Goal: Task Accomplishment & Management: Manage account settings

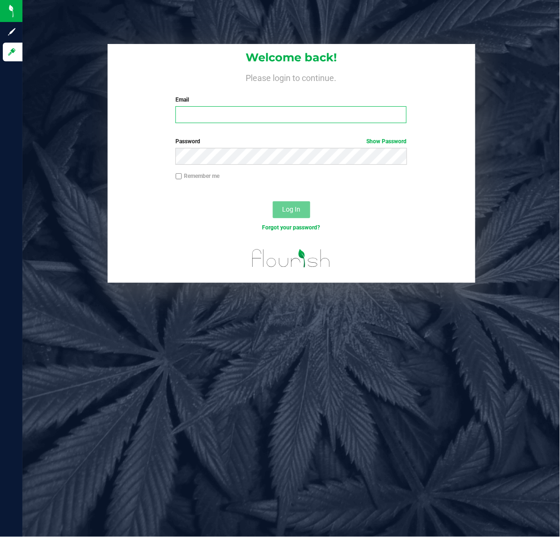
click at [244, 113] on input "Email" at bounding box center [291, 114] width 231 height 17
paste input "[EMAIL_ADDRESS][DOMAIN_NAME]"
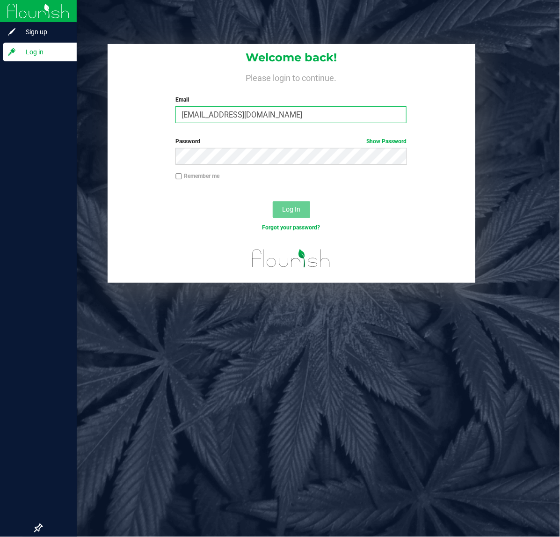
type input "[EMAIL_ADDRESS][DOMAIN_NAME]"
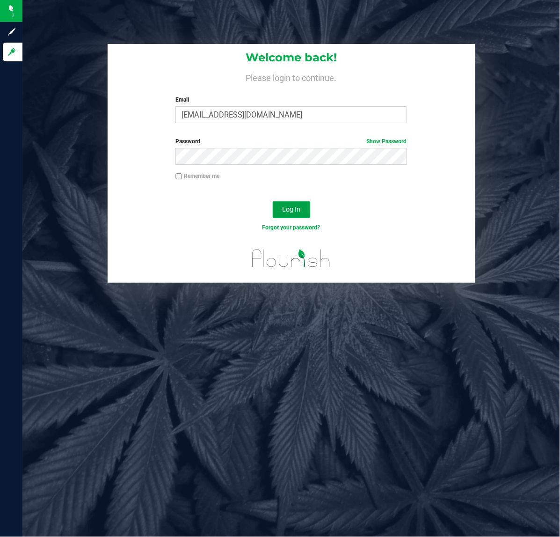
click at [305, 212] on button "Log In" at bounding box center [291, 209] width 37 height 17
click at [273, 201] on button "Log In" at bounding box center [291, 209] width 37 height 17
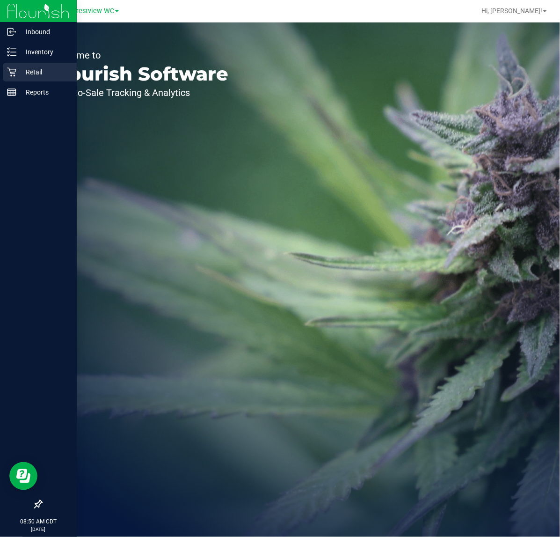
click at [13, 69] on icon at bounding box center [11, 72] width 9 height 9
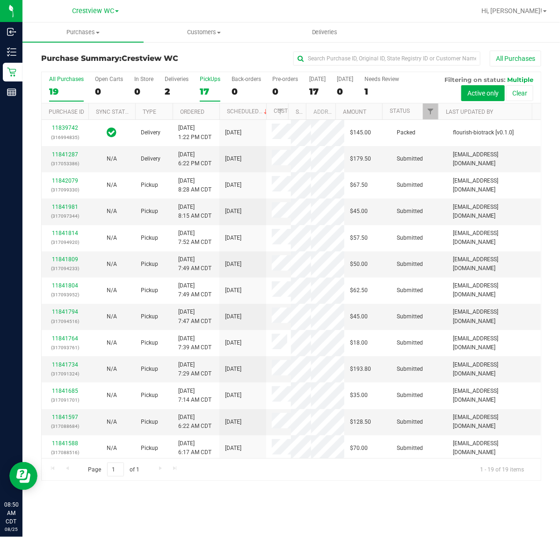
click at [200, 87] on div "17" at bounding box center [210, 91] width 21 height 11
click at [0, 0] on input "PickUps 17" at bounding box center [0, 0] width 0 height 0
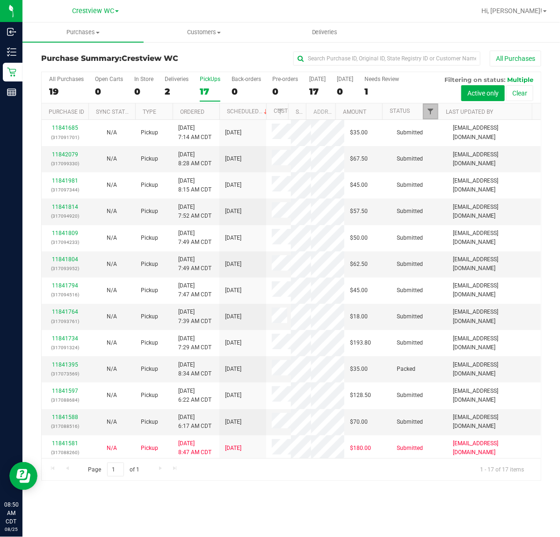
click at [433, 113] on span "Filter" at bounding box center [430, 111] width 7 height 7
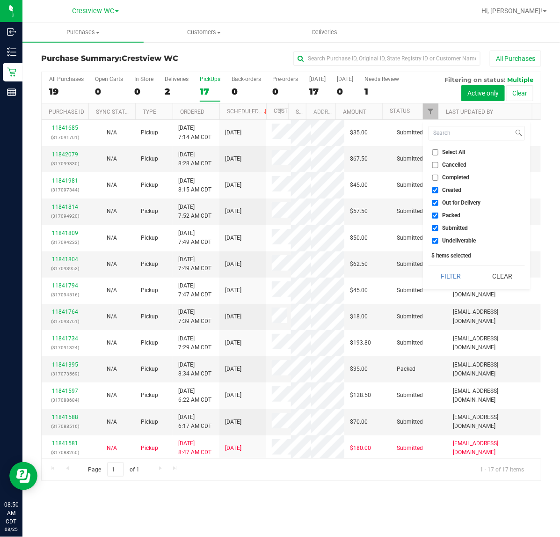
click at [450, 192] on span "Created" at bounding box center [452, 190] width 19 height 6
click at [439, 192] on input "Created" at bounding box center [435, 190] width 6 height 6
checkbox input "false"
click at [452, 200] on span "Out for Delivery" at bounding box center [462, 203] width 38 height 6
click at [439, 200] on input "Out for Delivery" at bounding box center [435, 203] width 6 height 6
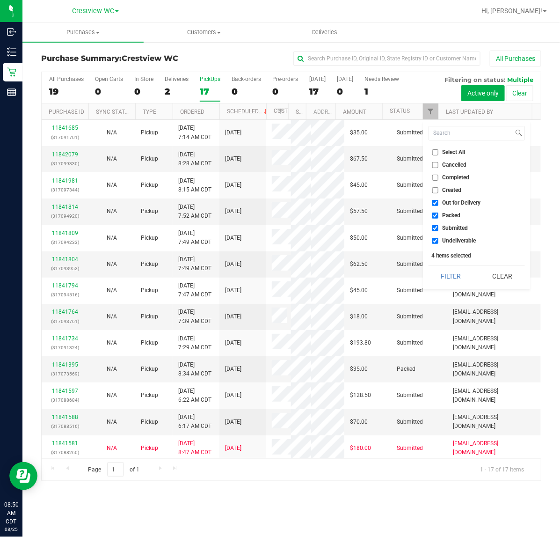
checkbox input "false"
click at [453, 213] on span "Packed" at bounding box center [452, 215] width 18 height 6
click at [439, 213] on input "Packed" at bounding box center [435, 215] width 6 height 6
checkbox input "false"
click at [454, 240] on span "Undeliverable" at bounding box center [460, 241] width 34 height 6
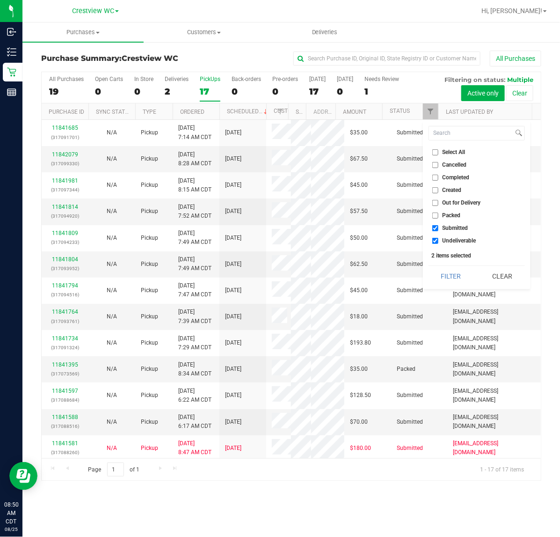
click at [439, 240] on input "Undeliverable" at bounding box center [435, 241] width 6 height 6
checkbox input "false"
click at [450, 280] on button "Filter" at bounding box center [451, 276] width 45 height 21
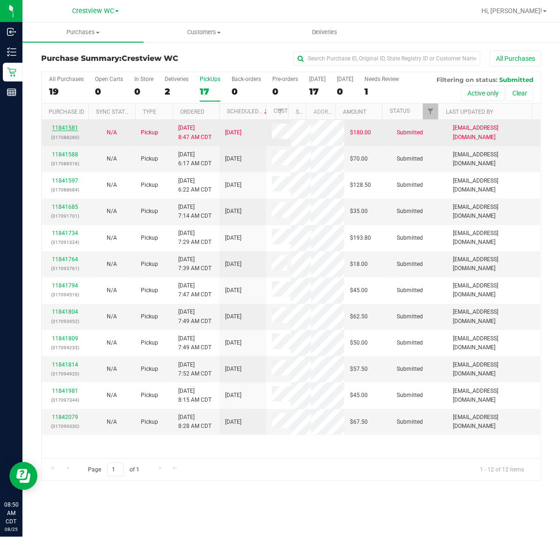
click at [66, 131] on link "11841581" at bounding box center [65, 127] width 26 height 7
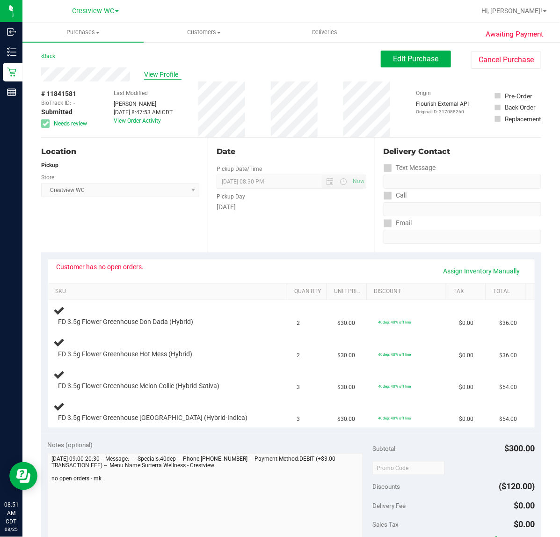
click at [151, 74] on span "View Profile" at bounding box center [162, 75] width 37 height 10
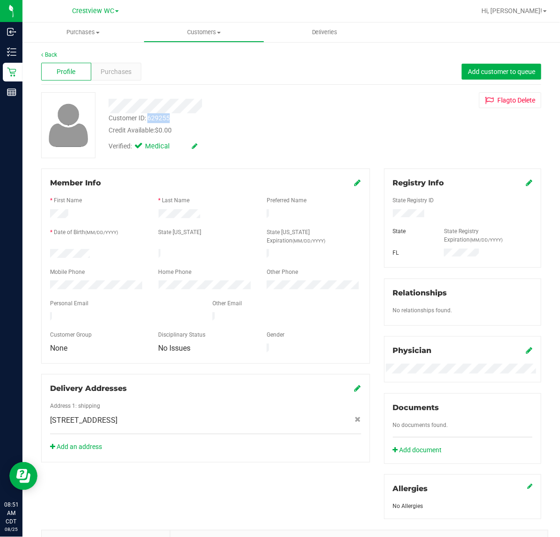
drag, startPoint x: 178, startPoint y: 118, endPoint x: 148, endPoint y: 117, distance: 30.0
click at [148, 117] on div "Customer ID: 629255 Credit Available: $0.00" at bounding box center [230, 124] width 257 height 22
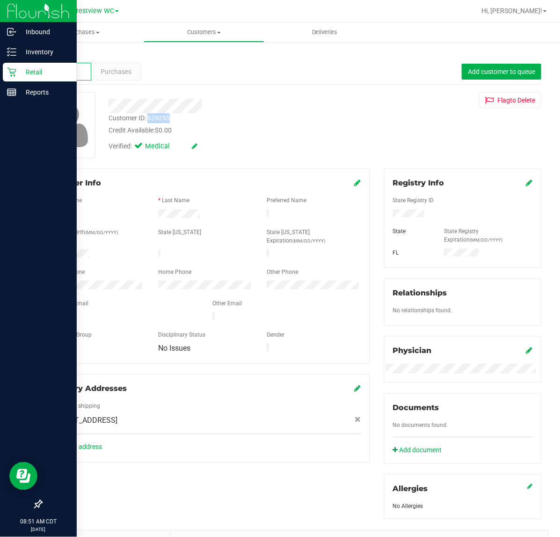
copy div "629255"
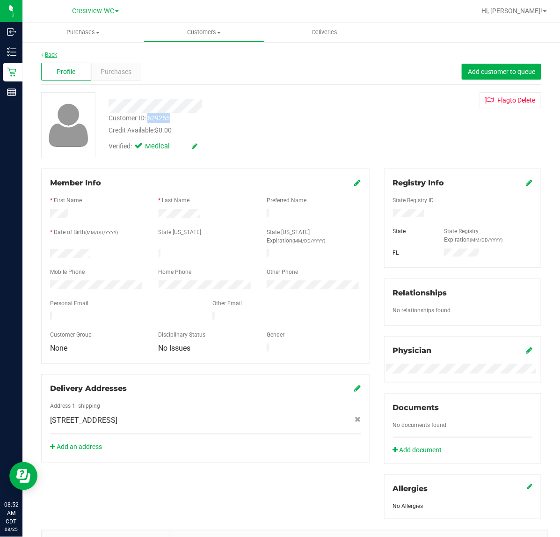
click at [51, 54] on link "Back" at bounding box center [49, 54] width 16 height 7
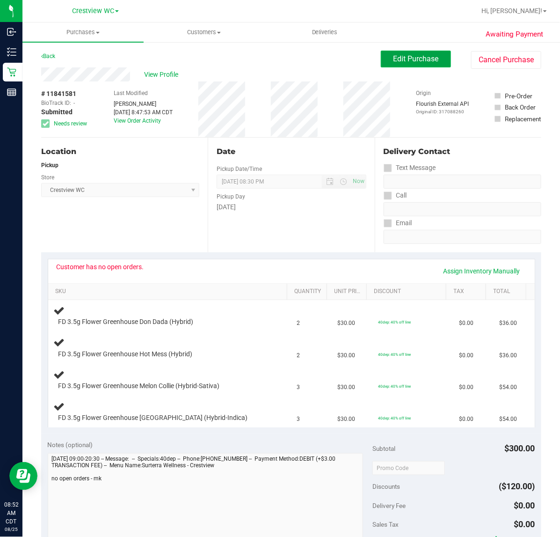
click at [389, 52] on button "Edit Purchase" at bounding box center [416, 59] width 70 height 17
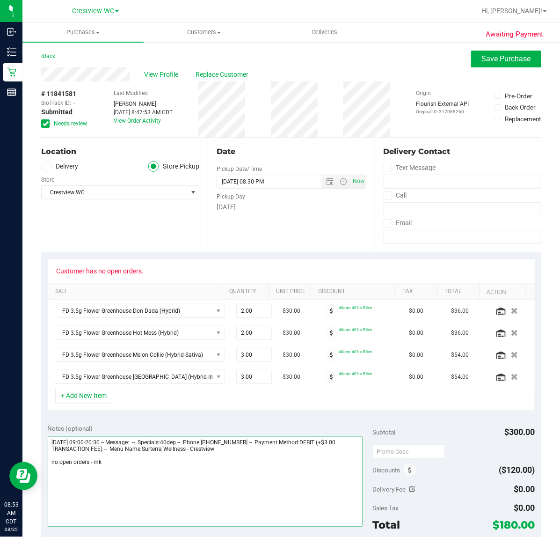
click at [88, 465] on textarea at bounding box center [206, 482] width 316 height 90
type textarea "[DATE] 09:00-20:30 -- Message: -- Specials:40dep -- Phone:[PHONE_NUMBER] -- Pay…"
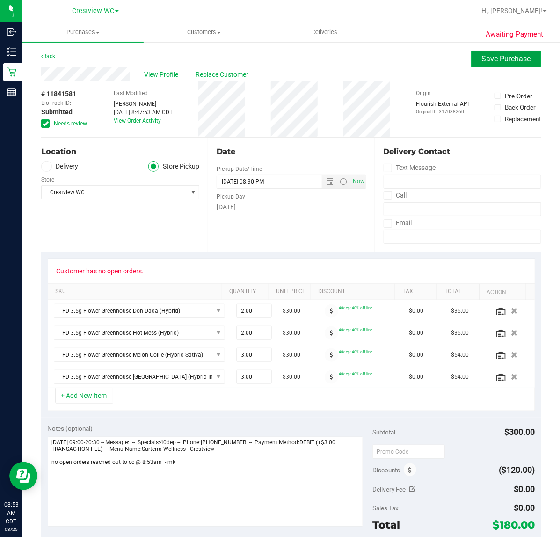
click at [512, 63] on span "Save Purchase" at bounding box center [506, 58] width 49 height 9
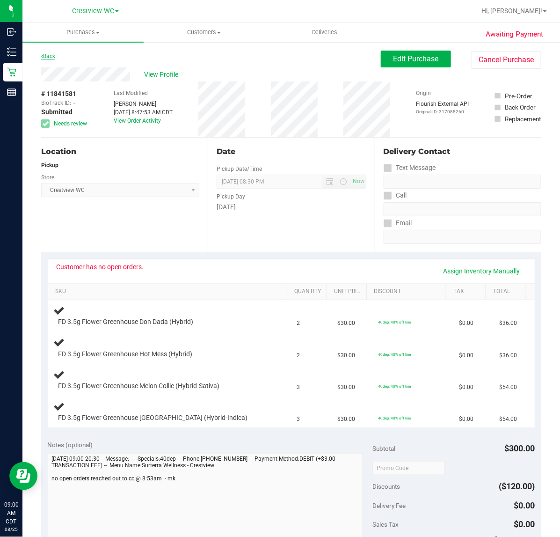
click at [46, 55] on link "Back" at bounding box center [48, 56] width 14 height 7
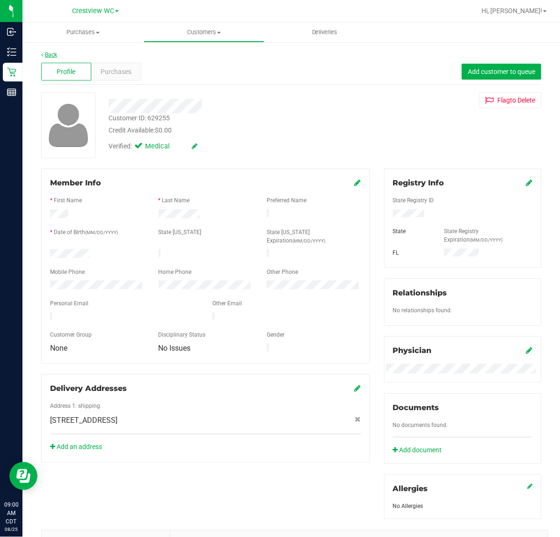
click at [48, 57] on link "Back" at bounding box center [49, 54] width 16 height 7
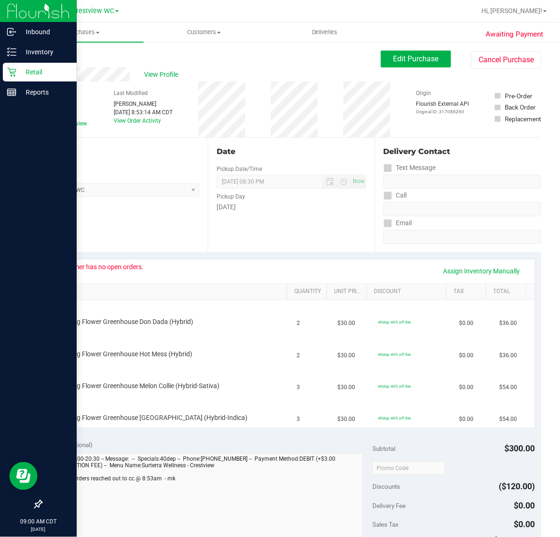
click at [15, 77] on div "Retail" at bounding box center [40, 72] width 74 height 19
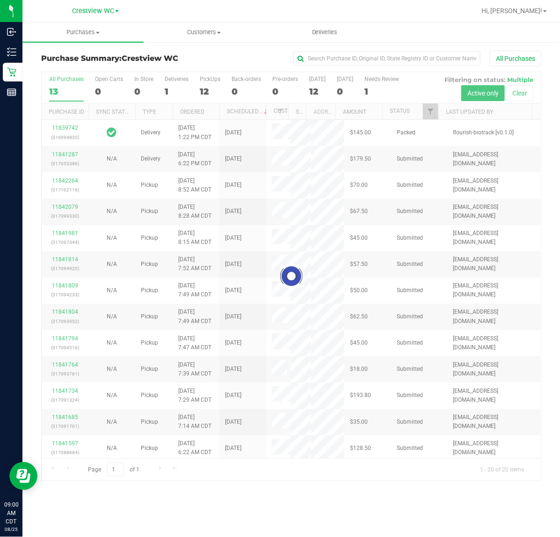
click at [427, 117] on div at bounding box center [291, 276] width 499 height 409
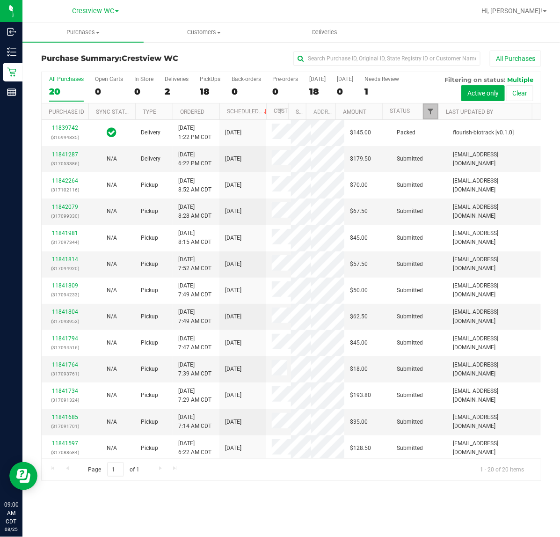
click at [429, 115] on span "Filter" at bounding box center [430, 111] width 7 height 7
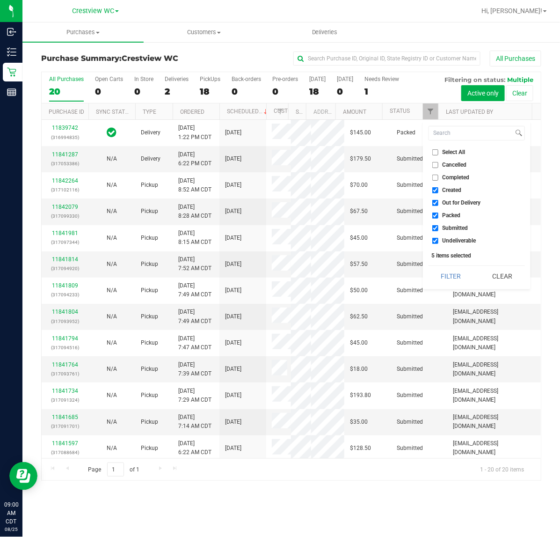
click at [460, 190] on span "Created" at bounding box center [452, 190] width 19 height 6
click at [439, 190] on input "Created" at bounding box center [435, 190] width 6 height 6
checkbox input "false"
click at [459, 200] on span "Out for Delivery" at bounding box center [462, 203] width 38 height 6
click at [439, 200] on input "Out for Delivery" at bounding box center [435, 203] width 6 height 6
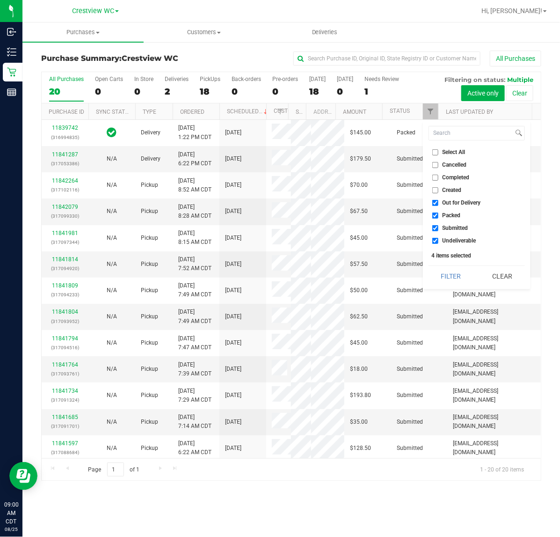
checkbox input "false"
click at [454, 214] on span "Packed" at bounding box center [452, 215] width 18 height 6
click at [439, 214] on input "Packed" at bounding box center [435, 215] width 6 height 6
checkbox input "false"
click at [452, 242] on span "Undeliverable" at bounding box center [460, 241] width 34 height 6
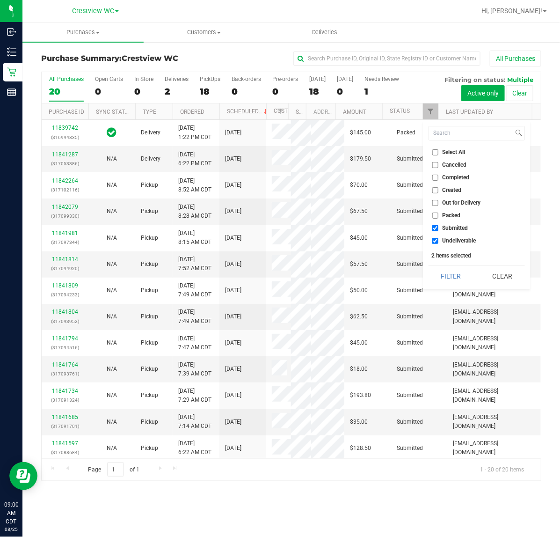
click at [439, 242] on input "Undeliverable" at bounding box center [435, 241] width 6 height 6
checkbox input "false"
click at [446, 272] on button "Filter" at bounding box center [451, 276] width 45 height 21
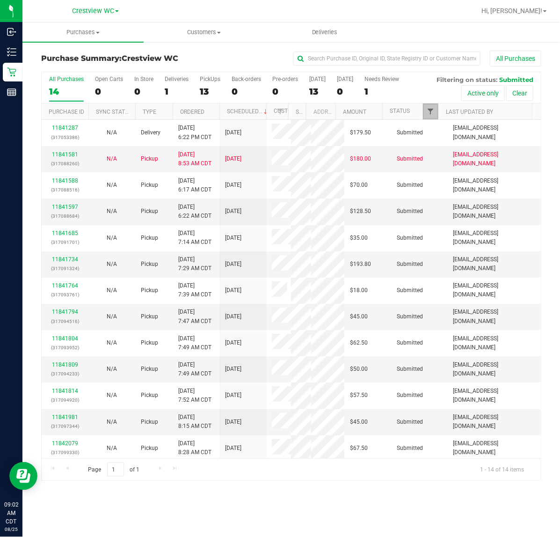
click at [427, 115] on span "Filter" at bounding box center [430, 111] width 7 height 7
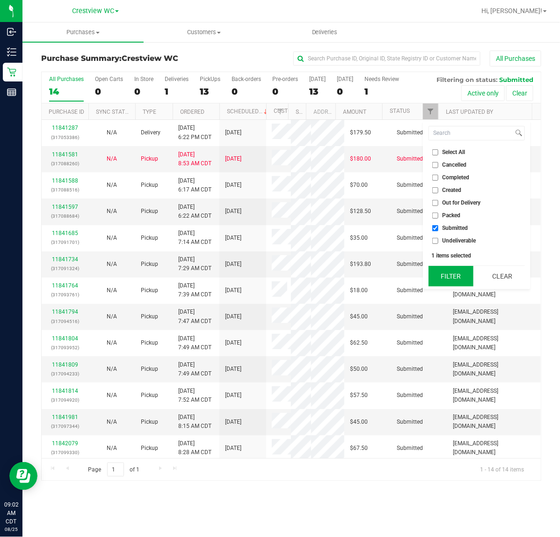
click at [450, 281] on button "Filter" at bounding box center [451, 276] width 45 height 21
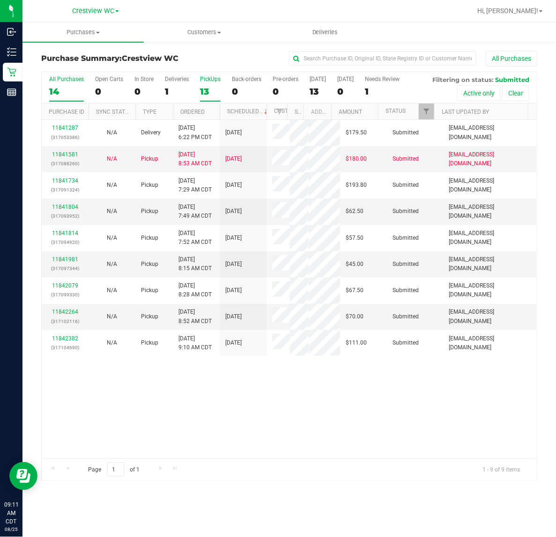
click at [209, 95] on div "13" at bounding box center [210, 91] width 21 height 11
click at [0, 0] on input "PickUps 13" at bounding box center [0, 0] width 0 height 0
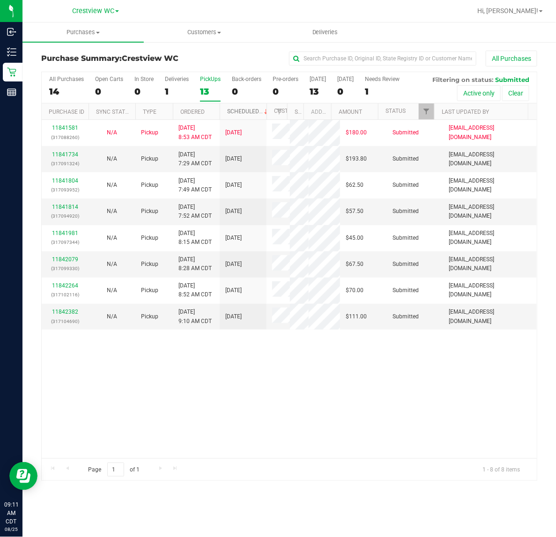
click at [234, 113] on link "Scheduled" at bounding box center [248, 111] width 43 height 7
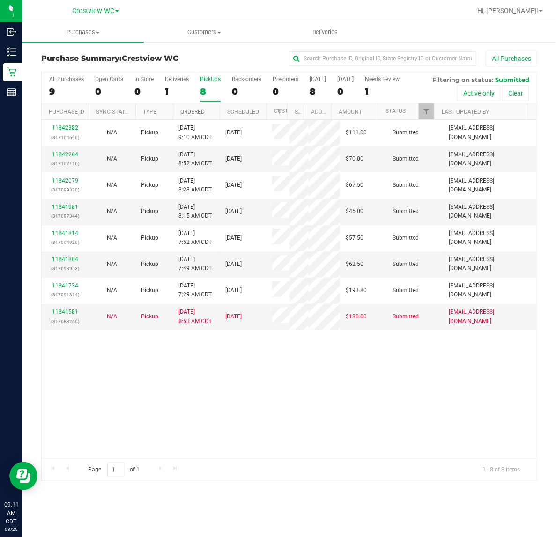
click at [195, 115] on link "Ordered" at bounding box center [192, 112] width 24 height 7
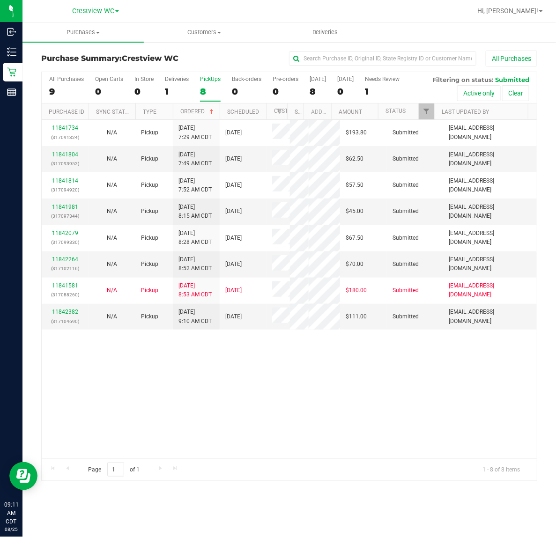
click at [122, 422] on div "11841734 (317091324) N/A Pickup [DATE] 7:29 AM CDT 8/25/2025 $193.80 Submitted …" at bounding box center [289, 289] width 495 height 338
click at [56, 414] on div "11841734 (317091324) N/A Pickup [DATE] 7:29 AM CDT 8/25/2025 $193.80 Submitted …" at bounding box center [289, 289] width 495 height 338
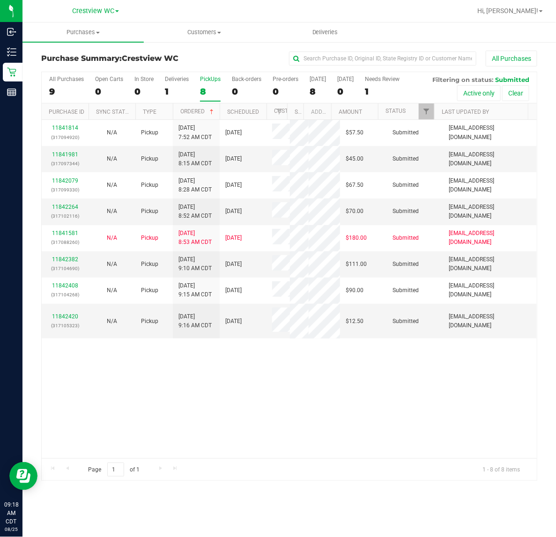
click at [202, 93] on div "8" at bounding box center [210, 91] width 21 height 11
click at [0, 0] on input "PickUps 8" at bounding box center [0, 0] width 0 height 0
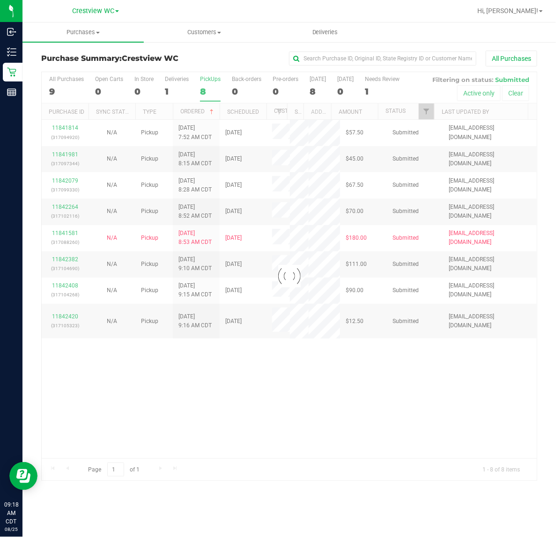
checkbox input "true"
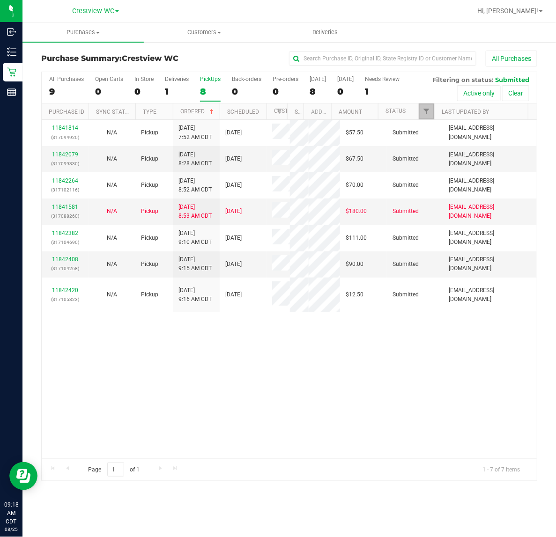
click at [431, 111] on link "Filter" at bounding box center [425, 111] width 15 height 16
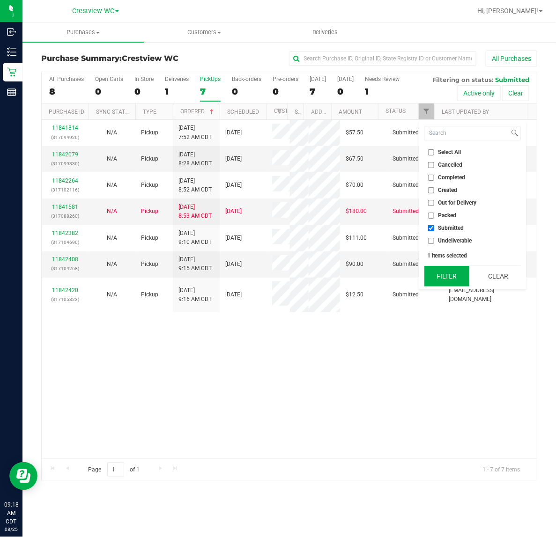
click at [440, 279] on button "Filter" at bounding box center [446, 276] width 45 height 21
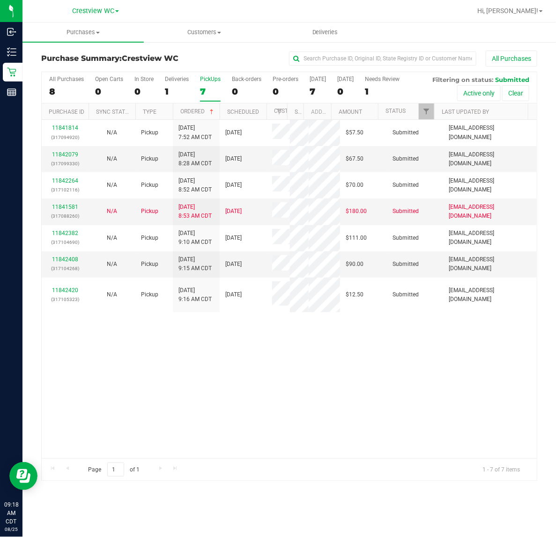
click at [161, 399] on div "11841814 (317094920) N/A Pickup [DATE] 7:52 AM CDT 8/25/2025 $57.50 Submitted […" at bounding box center [289, 289] width 495 height 338
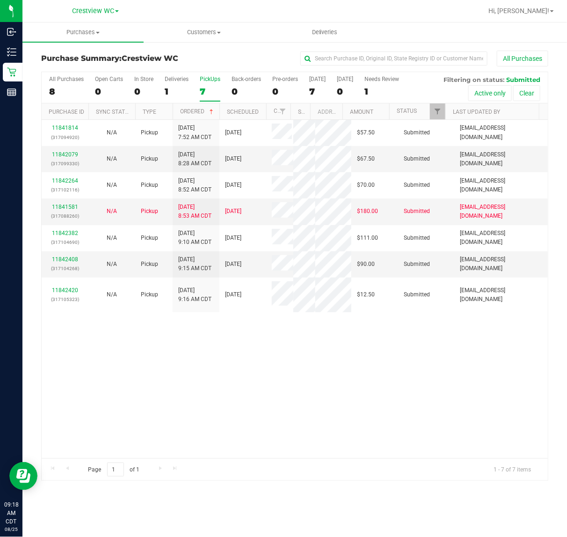
click at [160, 435] on div "11841814 (317094920) N/A Pickup [DATE] 7:52 AM CDT 8/25/2025 $57.50 Submitted […" at bounding box center [295, 289] width 506 height 338
click at [62, 153] on link "11842079" at bounding box center [65, 154] width 26 height 7
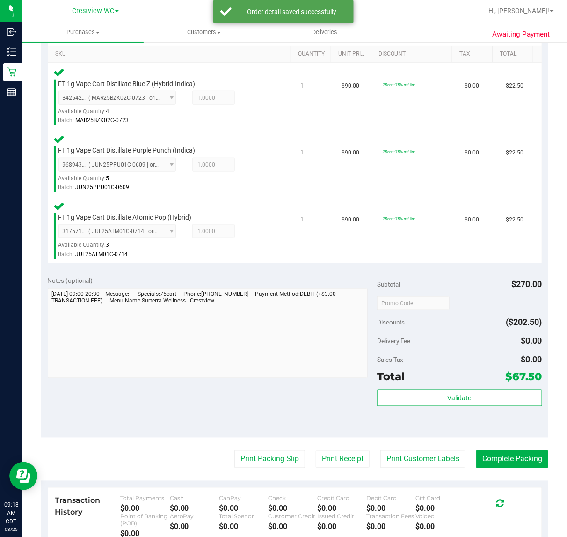
scroll to position [286, 0]
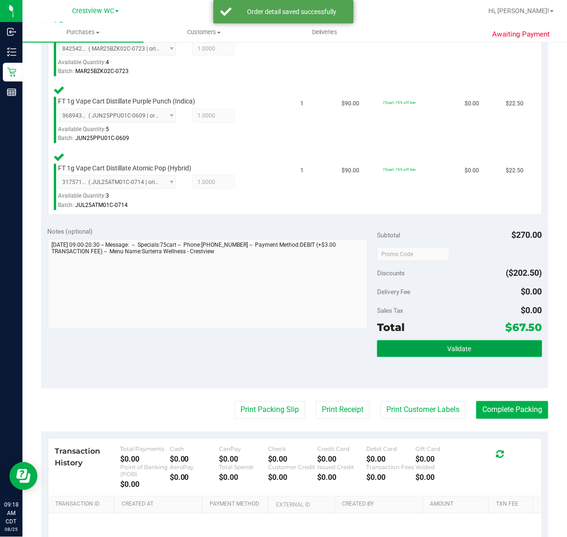
click at [463, 351] on span "Validate" at bounding box center [460, 348] width 24 height 7
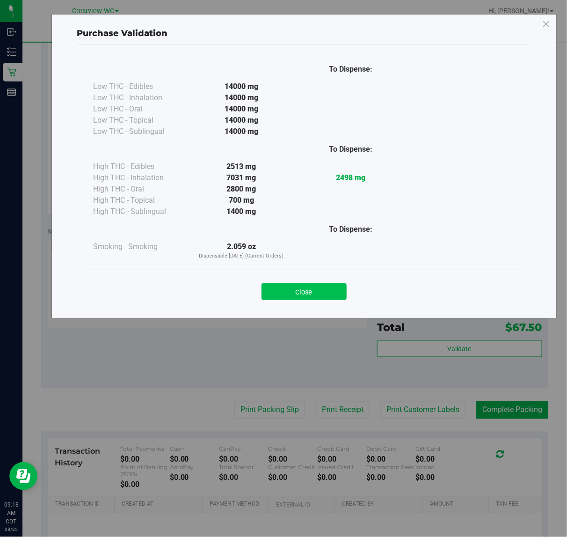
click at [306, 296] on button "Close" at bounding box center [304, 291] width 85 height 17
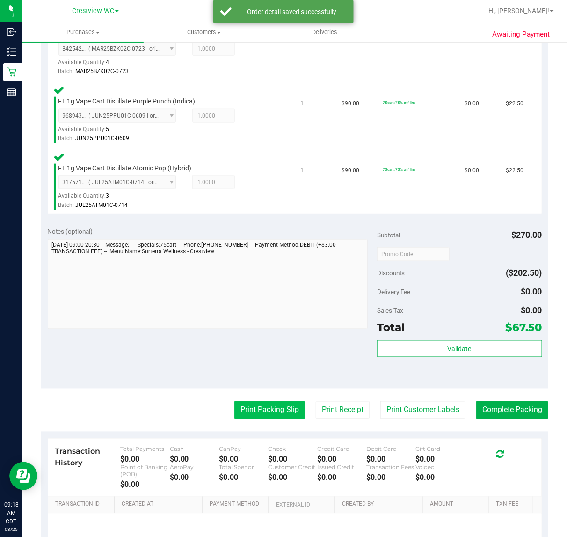
click at [261, 410] on button "Print Packing Slip" at bounding box center [269, 410] width 71 height 18
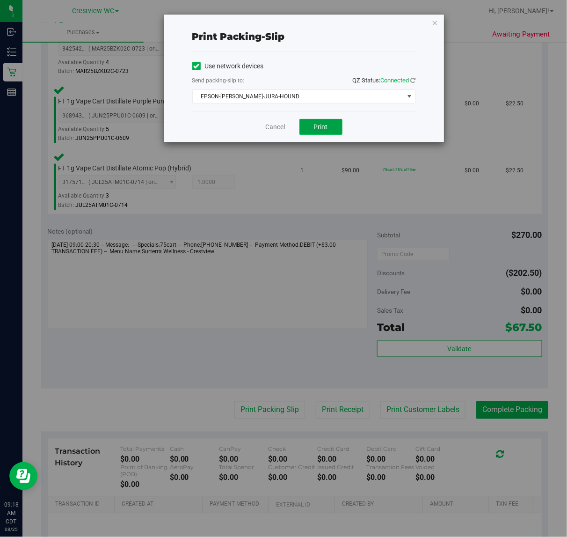
click at [335, 127] on button "Print" at bounding box center [321, 127] width 43 height 16
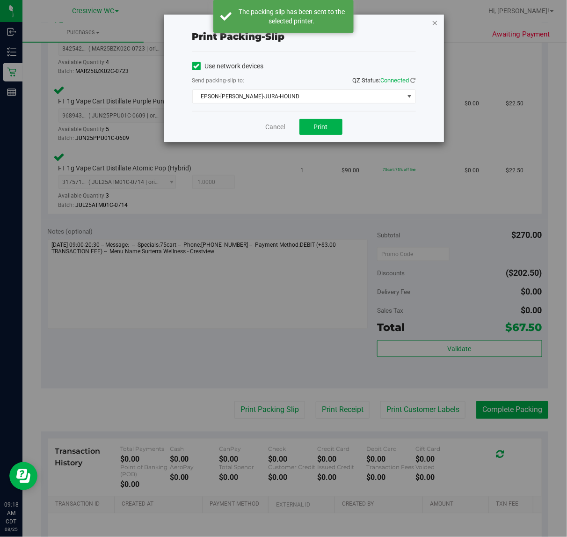
click at [434, 19] on icon "button" at bounding box center [435, 22] width 7 height 11
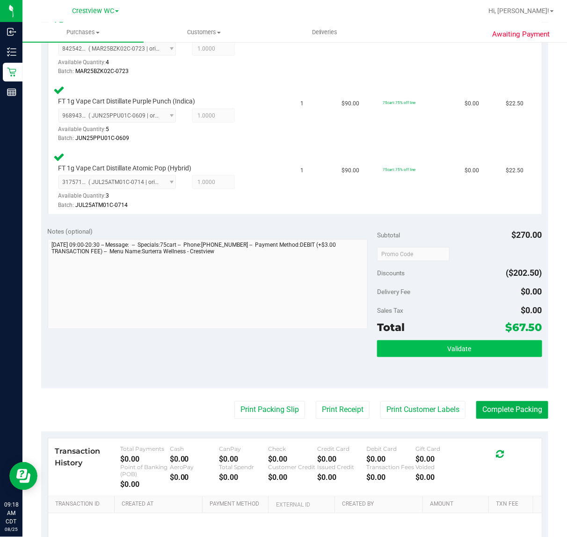
click at [450, 350] on span "Validate" at bounding box center [460, 348] width 24 height 7
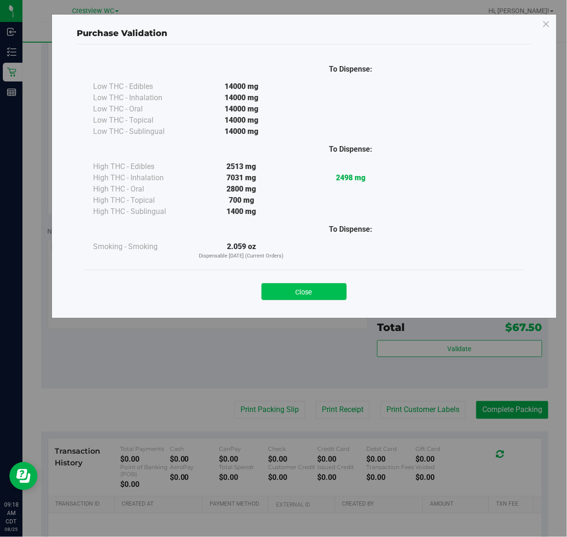
click at [298, 300] on button "Close" at bounding box center [304, 291] width 85 height 17
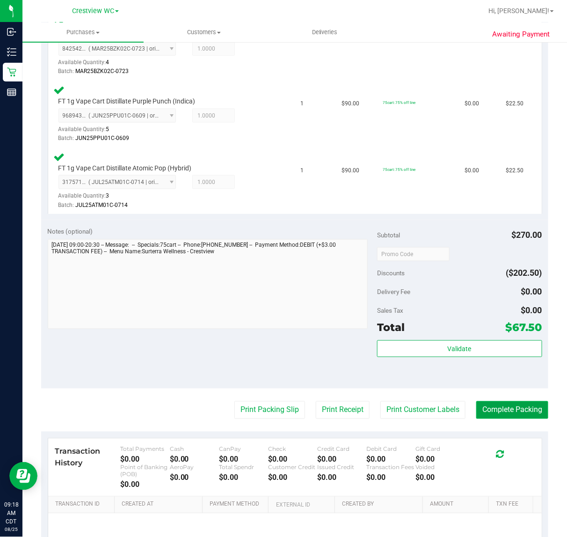
click at [526, 409] on button "Complete Packing" at bounding box center [512, 410] width 72 height 18
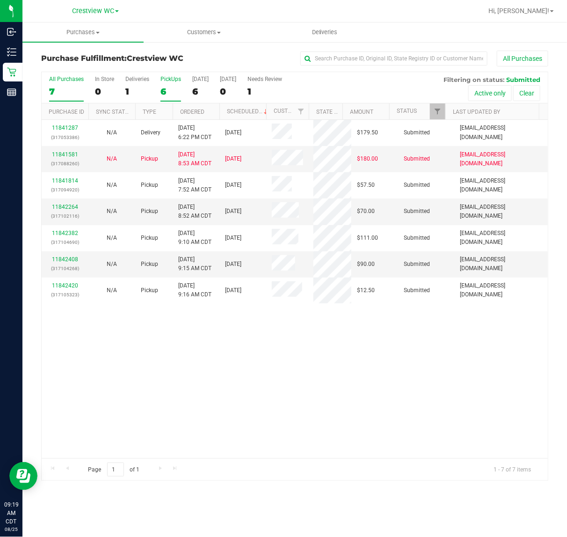
click at [170, 85] on label "PickUps 6" at bounding box center [171, 89] width 21 height 26
click at [0, 0] on input "PickUps 6" at bounding box center [0, 0] width 0 height 0
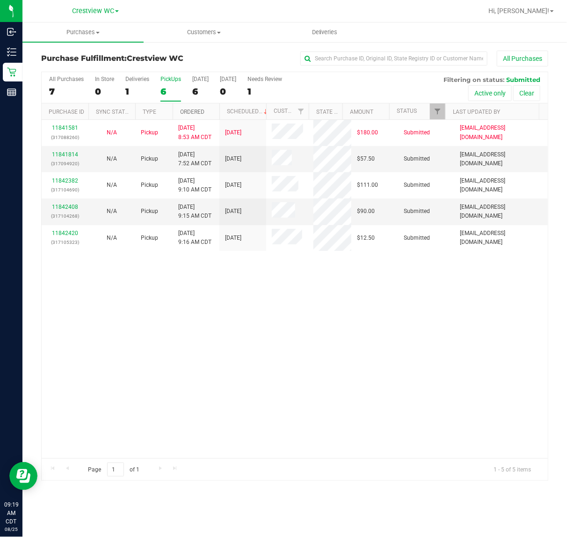
click at [187, 113] on link "Ordered" at bounding box center [192, 112] width 24 height 7
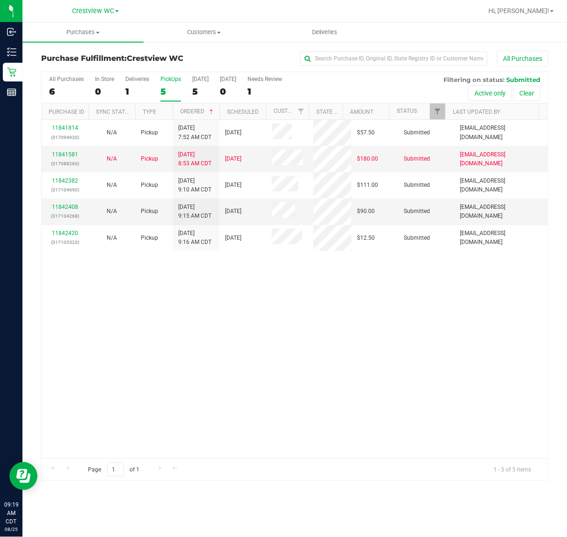
click at [164, 324] on div "11841814 (317094920) N/A Pickup [DATE] 7:52 AM CDT 8/25/2025 $57.50 Submitted […" at bounding box center [295, 289] width 506 height 338
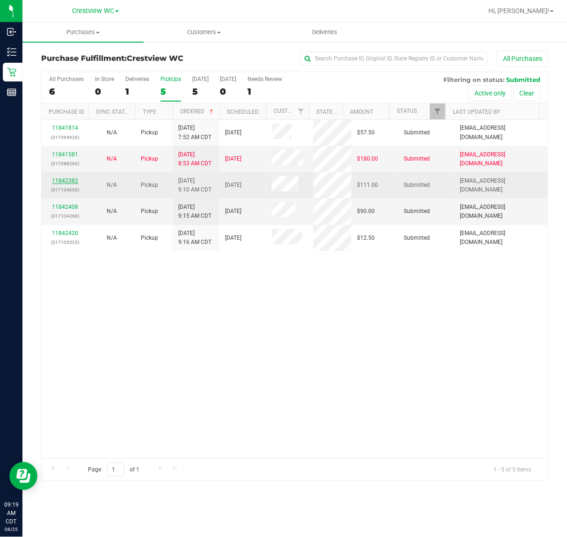
click at [61, 178] on link "11842382" at bounding box center [65, 180] width 26 height 7
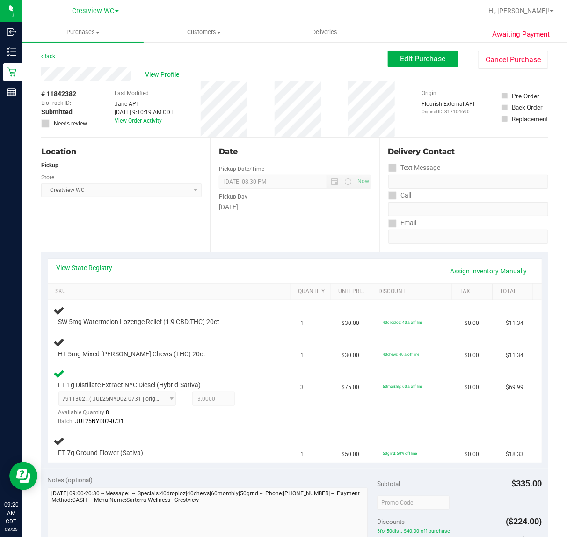
click at [102, 229] on div "Location Pickup Store Crestview WC Select Store [PERSON_NAME][GEOGRAPHIC_DATA] …" at bounding box center [125, 195] width 169 height 115
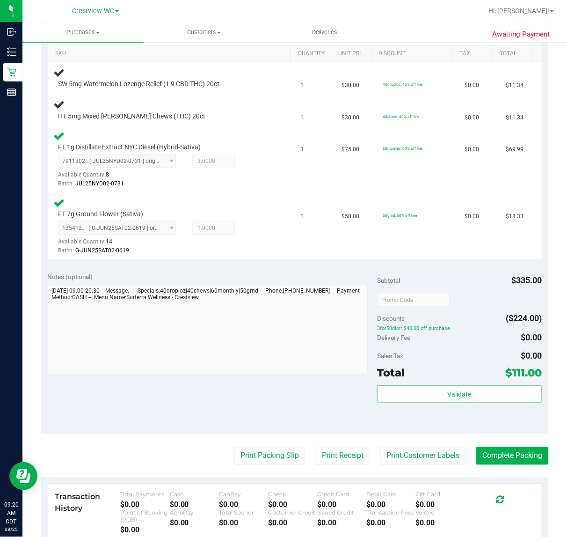
scroll to position [247, 0]
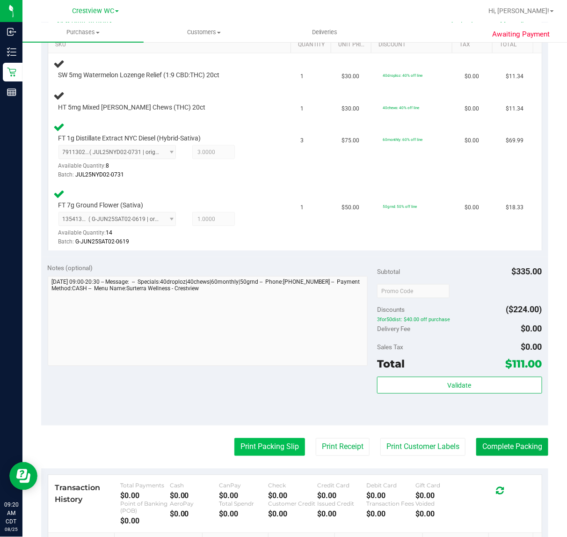
click at [253, 444] on button "Print Packing Slip" at bounding box center [269, 447] width 71 height 18
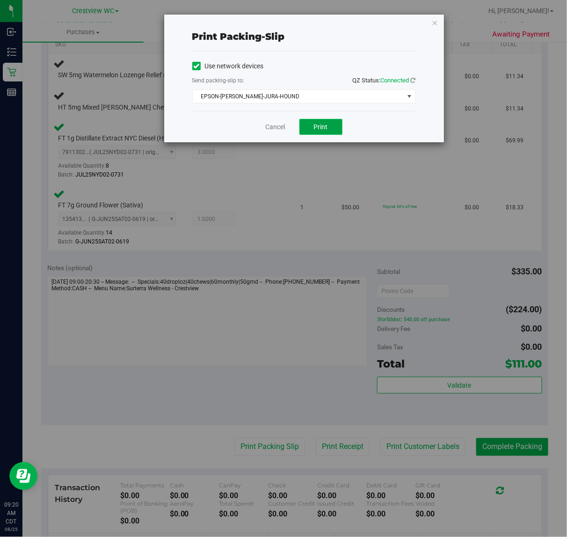
click at [335, 125] on button "Print" at bounding box center [321, 127] width 43 height 16
click at [434, 19] on icon "button" at bounding box center [435, 22] width 7 height 11
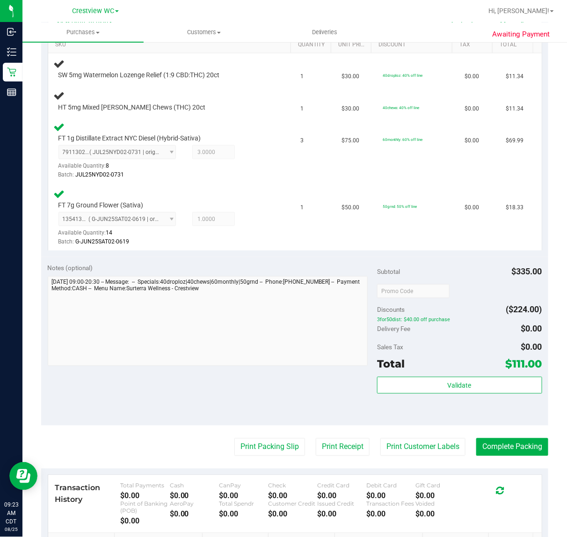
click at [154, 266] on div "Notes (optional)" at bounding box center [213, 267] width 330 height 9
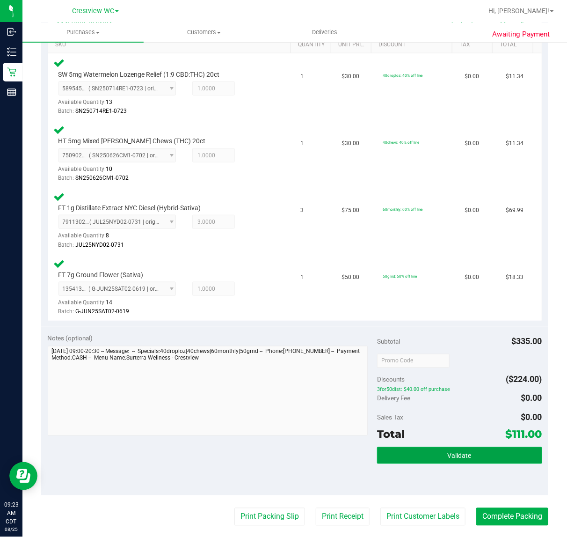
click at [481, 450] on button "Validate" at bounding box center [459, 455] width 165 height 17
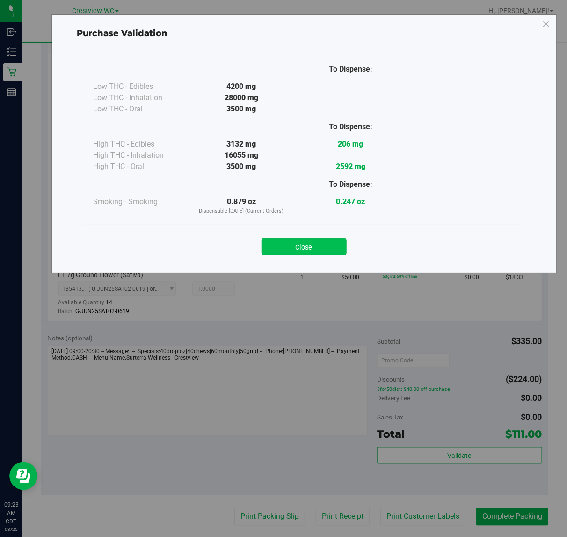
click at [323, 245] on button "Close" at bounding box center [304, 246] width 85 height 17
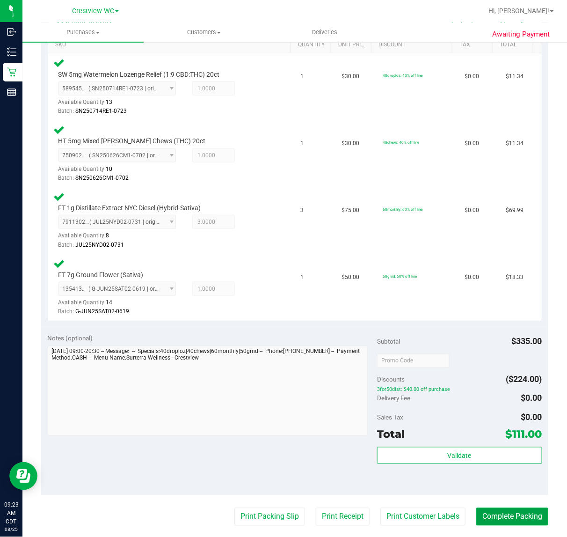
click at [483, 515] on button "Complete Packing" at bounding box center [512, 517] width 72 height 18
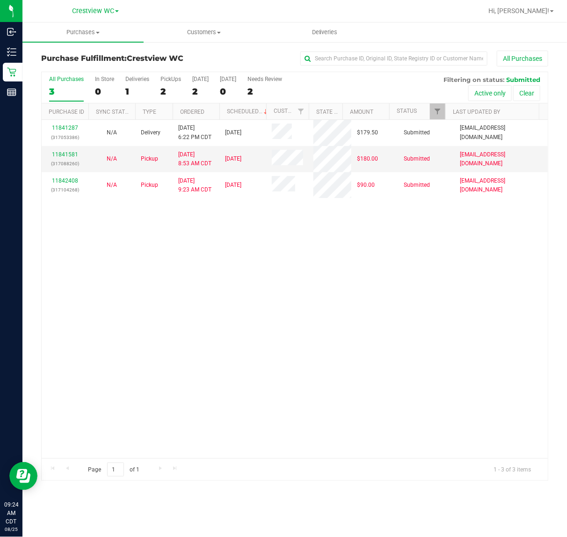
click at [272, 249] on div "11841287 (317053386) N/A Delivery [DATE] 6:22 PM CDT 8/28/2025 $179.50 Submitte…" at bounding box center [295, 289] width 506 height 338
click at [440, 109] on span "Filter" at bounding box center [437, 111] width 7 height 7
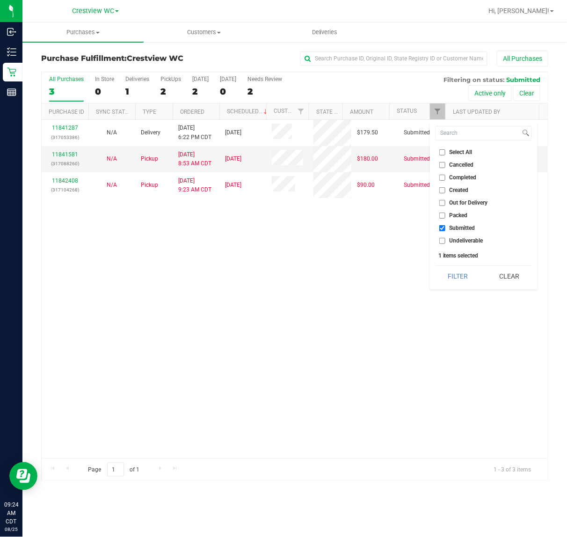
click at [368, 282] on div "11841287 (317053386) N/A Delivery [DATE] 6:22 PM CDT 8/28/2025 $179.50 Submitte…" at bounding box center [295, 289] width 506 height 338
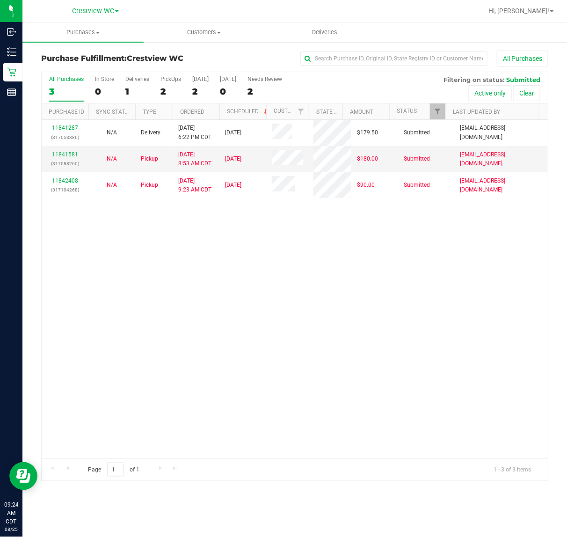
click at [375, 285] on div "11841287 (317053386) N/A Delivery [DATE] 6:22 PM CDT 8/28/2025 $179.50 Submitte…" at bounding box center [295, 289] width 506 height 338
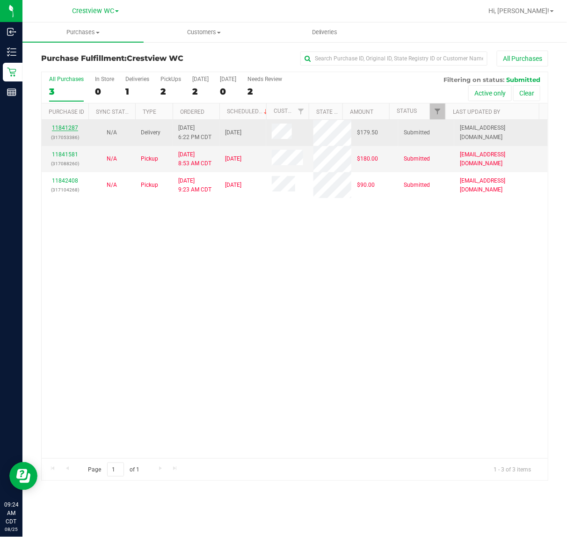
click at [66, 125] on link "11841287" at bounding box center [65, 127] width 26 height 7
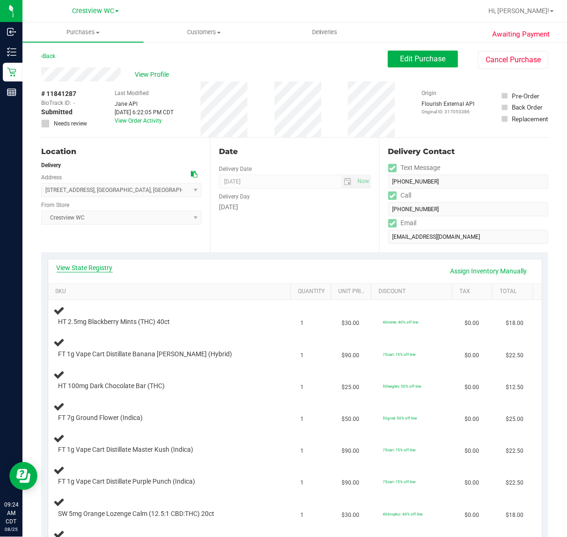
click at [97, 263] on link "View State Registry" at bounding box center [85, 267] width 56 height 9
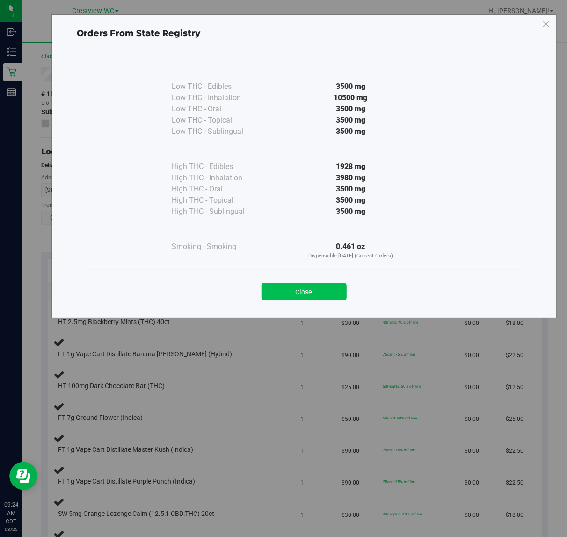
click at [302, 294] on button "Close" at bounding box center [304, 291] width 85 height 17
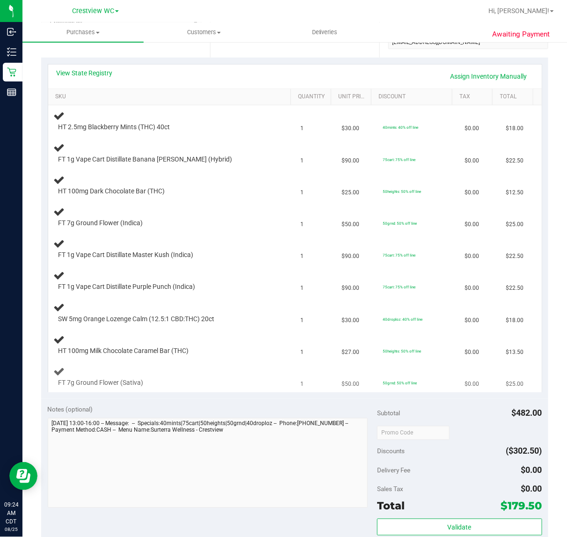
scroll to position [176, 0]
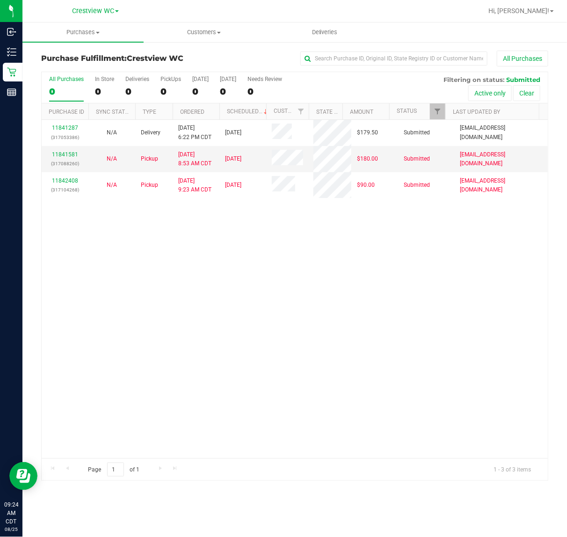
drag, startPoint x: 152, startPoint y: 265, endPoint x: 154, endPoint y: 253, distance: 12.2
click at [152, 265] on div "11841287 (317053386) N/A Delivery [DATE] 6:22 PM CDT 8/28/2025 $179.50 Submitte…" at bounding box center [295, 289] width 506 height 338
click at [195, 324] on div "11841287 (317053386) N/A Delivery [DATE] 6:22 PM CDT 8/28/2025 $179.50 Submitte…" at bounding box center [295, 289] width 506 height 338
drag, startPoint x: 223, startPoint y: 302, endPoint x: 88, endPoint y: 233, distance: 151.7
click at [220, 300] on div "11841287 (317053386) N/A Delivery [DATE] 6:22 PM CDT 8/28/2025 $179.50 Submitte…" at bounding box center [295, 289] width 506 height 338
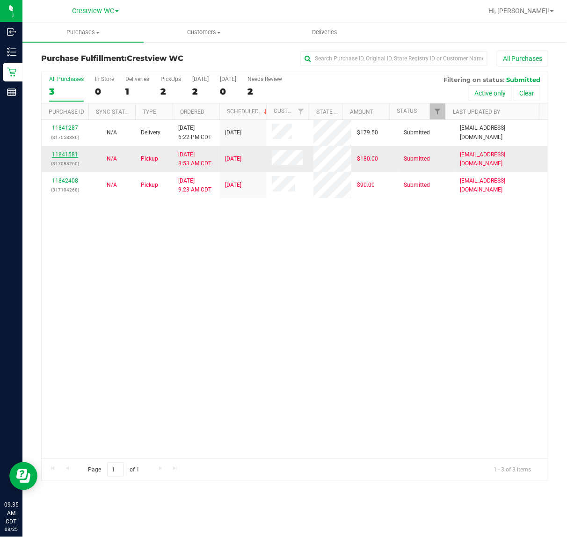
click at [68, 157] on link "11841581" at bounding box center [65, 154] width 26 height 7
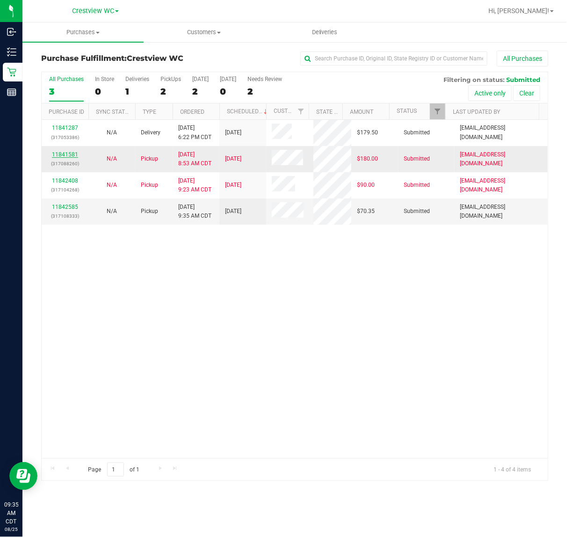
click at [67, 154] on link "11841581" at bounding box center [65, 154] width 26 height 7
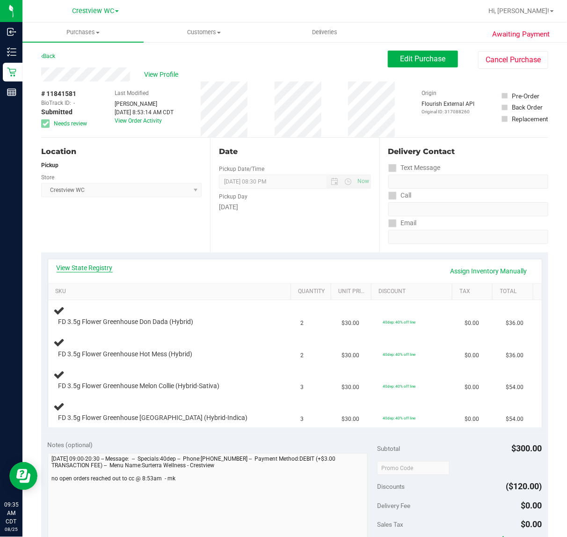
click at [101, 263] on link "View State Registry" at bounding box center [85, 267] width 56 height 9
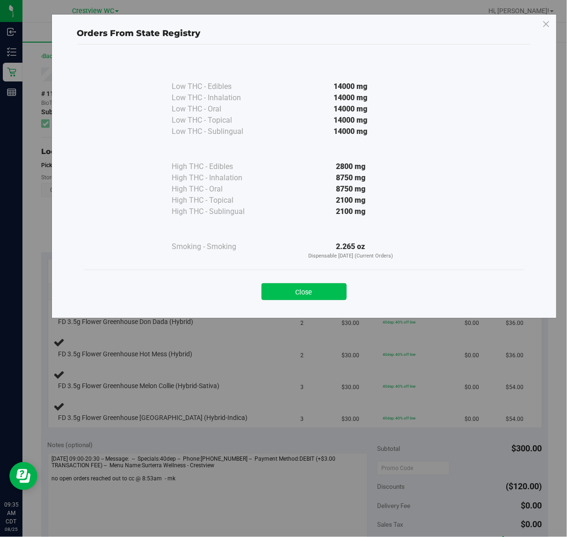
click at [286, 286] on button "Close" at bounding box center [304, 291] width 85 height 17
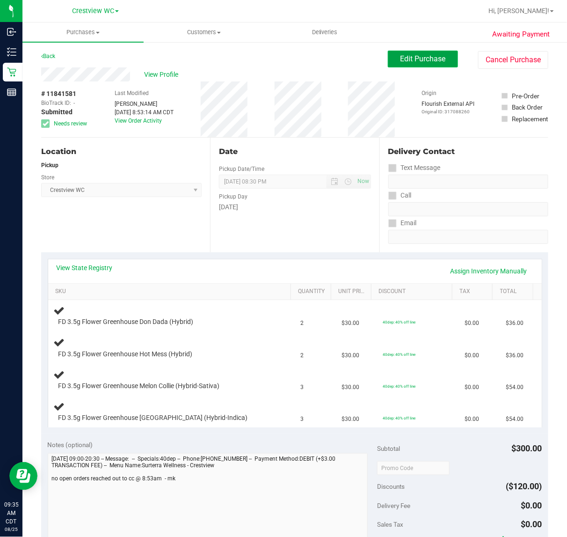
click at [405, 57] on span "Edit Purchase" at bounding box center [423, 58] width 45 height 9
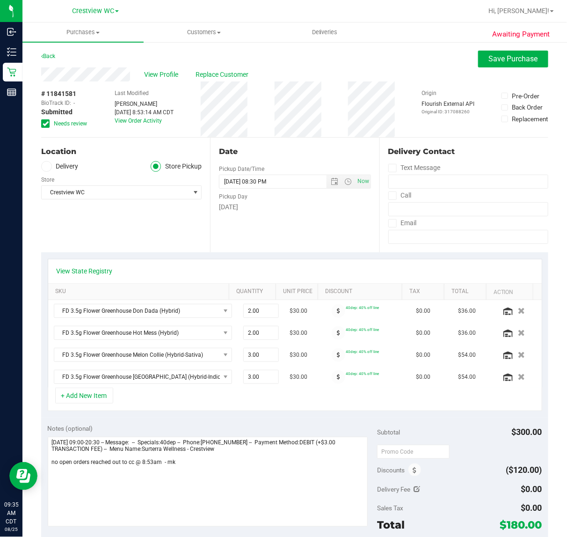
click at [45, 124] on icon at bounding box center [46, 124] width 6 height 0
click at [0, 0] on input "Needs review" at bounding box center [0, 0] width 0 height 0
click at [512, 56] on span "Save Purchase" at bounding box center [513, 58] width 49 height 9
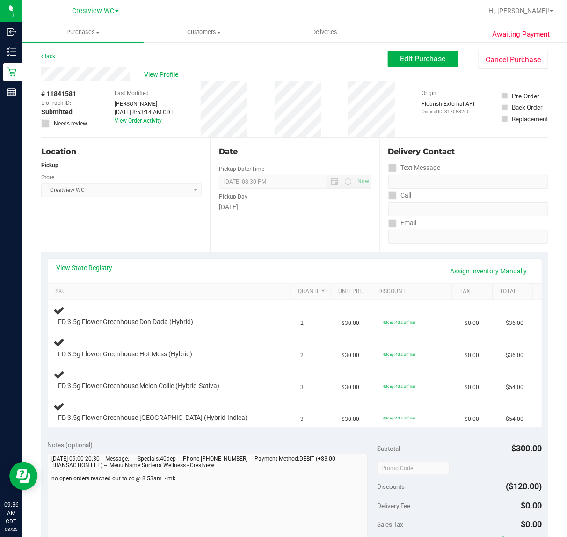
click at [134, 244] on div "Location Pickup Store Crestview WC Select Store [PERSON_NAME][GEOGRAPHIC_DATA] …" at bounding box center [125, 195] width 169 height 115
click at [106, 261] on div "View State Registry Assign Inventory Manually" at bounding box center [295, 271] width 494 height 24
click at [106, 267] on link "View State Registry" at bounding box center [85, 267] width 56 height 9
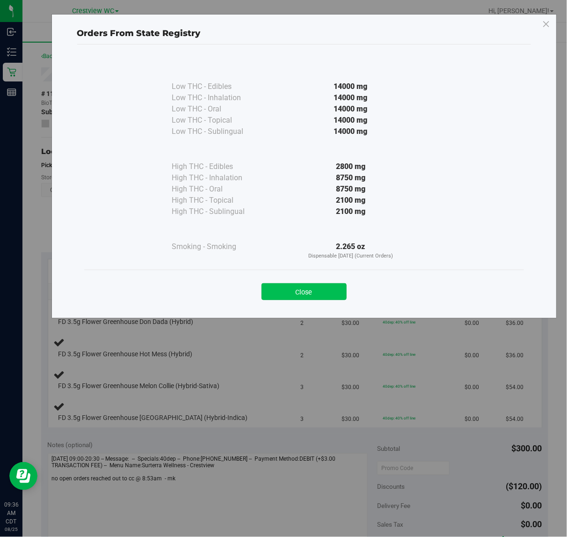
click at [314, 287] on button "Close" at bounding box center [304, 291] width 85 height 17
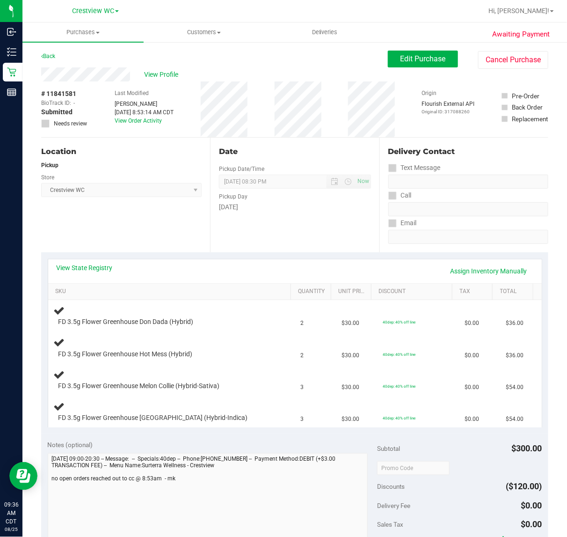
click at [207, 268] on div "View State Registry Assign Inventory Manually" at bounding box center [295, 271] width 477 height 16
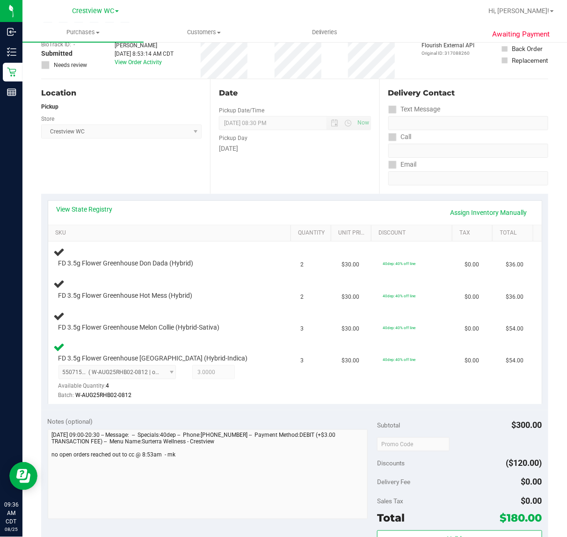
click at [181, 216] on div "View State Registry Assign Inventory Manually" at bounding box center [295, 213] width 477 height 16
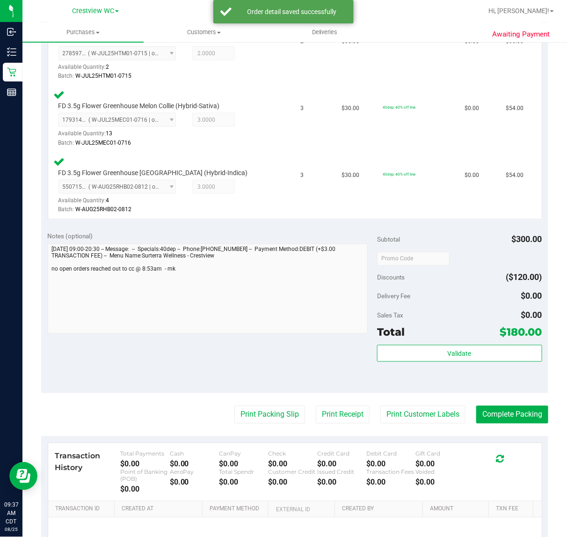
scroll to position [410, 0]
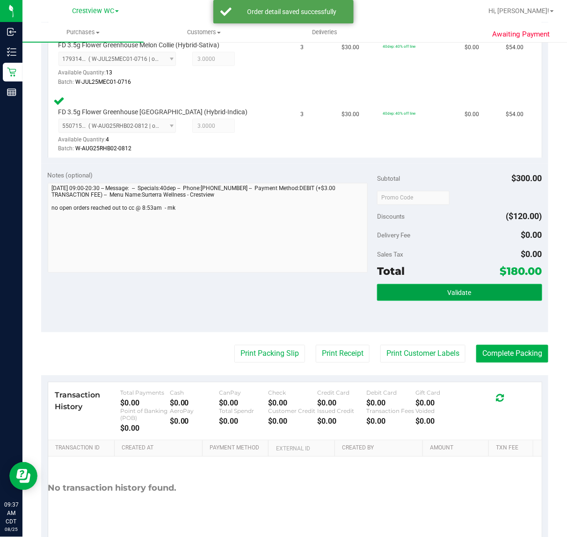
click at [453, 289] on span "Validate" at bounding box center [460, 292] width 24 height 7
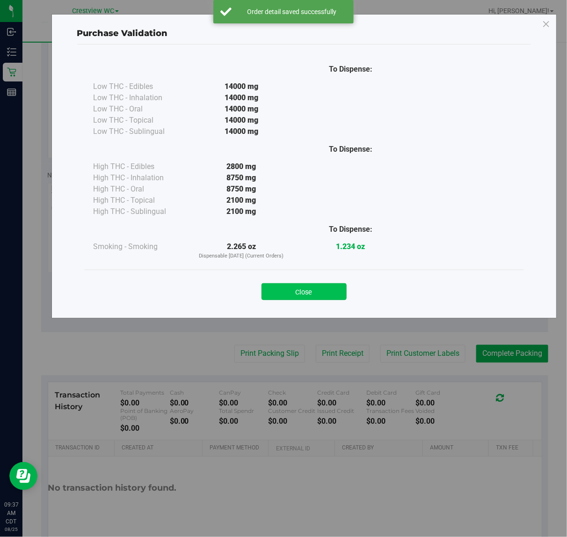
click at [301, 295] on button "Close" at bounding box center [304, 291] width 85 height 17
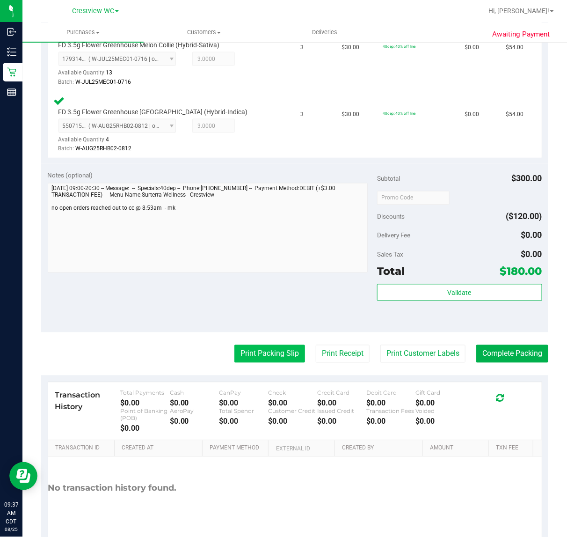
click at [271, 347] on button "Print Packing Slip" at bounding box center [269, 354] width 71 height 18
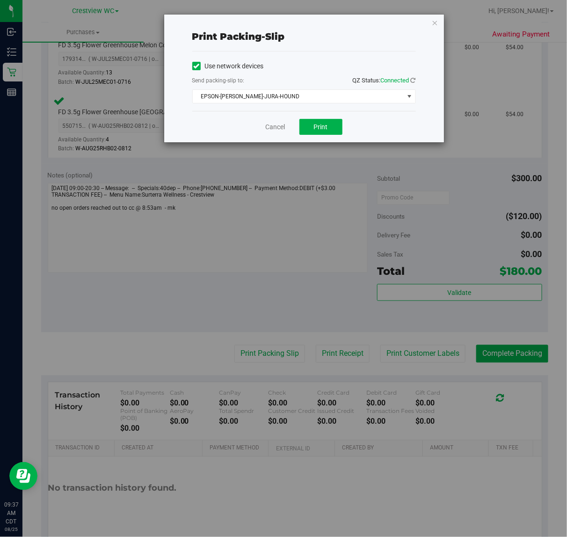
click at [324, 118] on div "Cancel Print" at bounding box center [304, 126] width 224 height 31
click at [324, 129] on span "Print" at bounding box center [321, 126] width 14 height 7
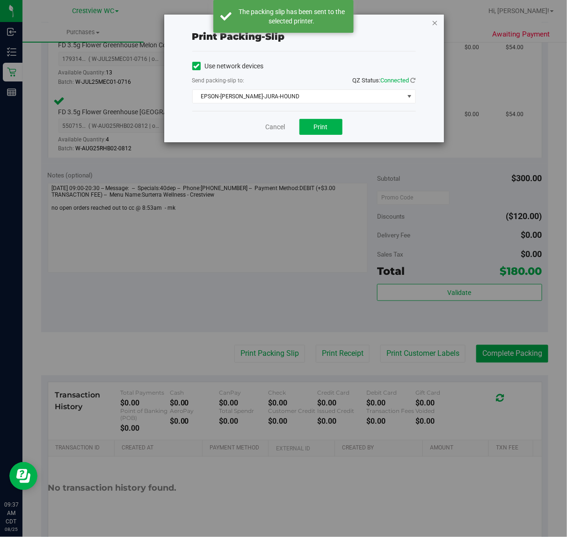
click at [435, 20] on icon "button" at bounding box center [435, 22] width 7 height 11
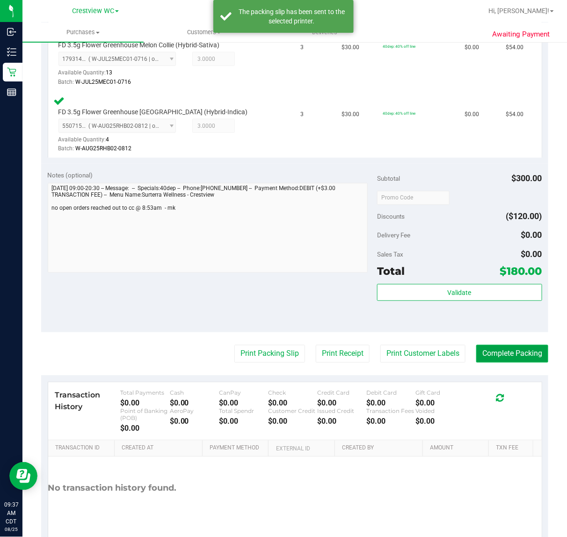
click at [499, 346] on button "Complete Packing" at bounding box center [512, 354] width 72 height 18
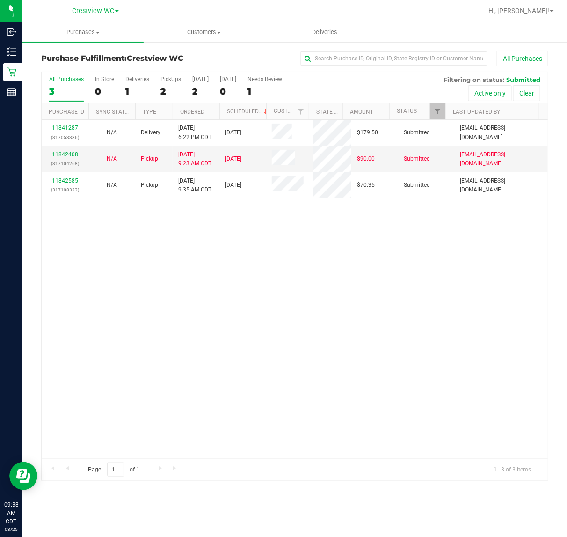
click at [158, 324] on div "11841287 (317053386) N/A Delivery [DATE] 6:22 PM CDT 8/28/2025 $179.50 Submitte…" at bounding box center [295, 289] width 506 height 338
click at [143, 261] on div "11841287 (317053386) N/A Delivery [DATE] 6:22 PM CDT 8/28/2025 $179.50 Submitte…" at bounding box center [295, 289] width 506 height 338
drag, startPoint x: 181, startPoint y: 318, endPoint x: 185, endPoint y: 309, distance: 10.5
click at [181, 318] on div "11841287 (317053386) N/A Delivery [DATE] 6:22 PM CDT 8/28/2025 $179.50 Submitte…" at bounding box center [295, 289] width 506 height 338
click at [427, 340] on div "11841287 (317053386) N/A Delivery [DATE] 6:22 PM CDT 8/28/2025 $179.50 Submitte…" at bounding box center [295, 289] width 506 height 338
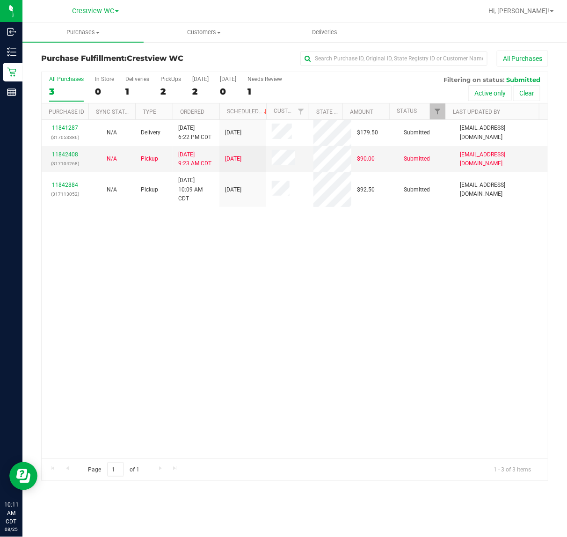
click at [364, 408] on div "11841287 (317053386) N/A Delivery [DATE] 6:22 PM CDT 8/28/2025 $179.50 Submitte…" at bounding box center [295, 289] width 506 height 338
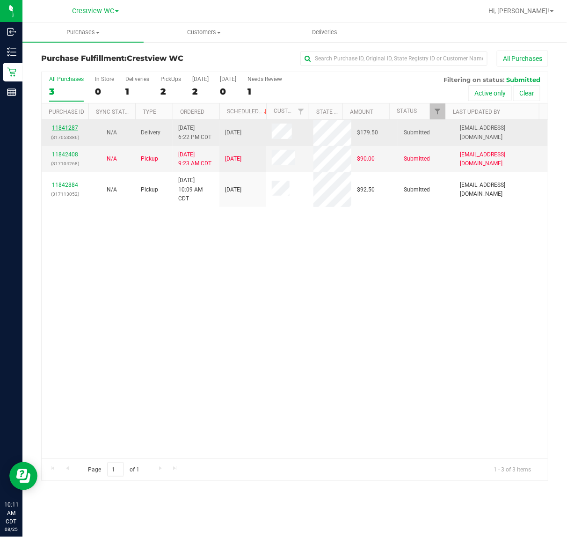
click at [65, 129] on link "11841287" at bounding box center [65, 127] width 26 height 7
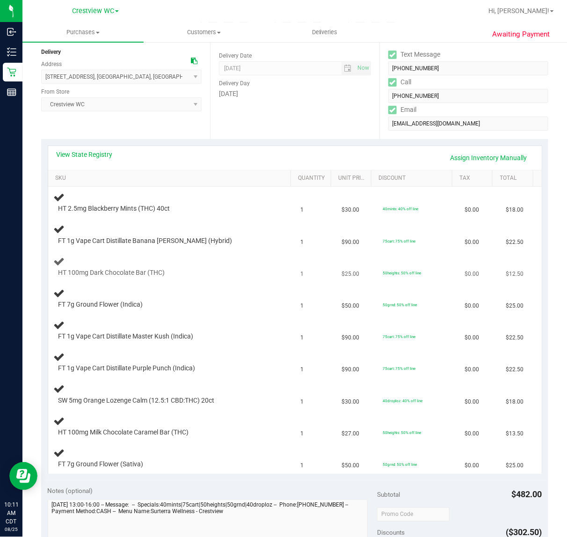
scroll to position [293, 0]
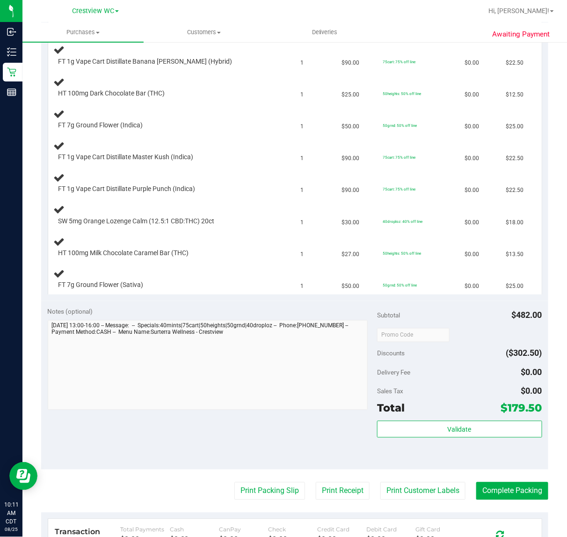
click at [175, 462] on div "Notes (optional) Subtotal $482.00 Discounts ($302.50) Delivery Fee $0.00 Sales …" at bounding box center [294, 385] width 507 height 168
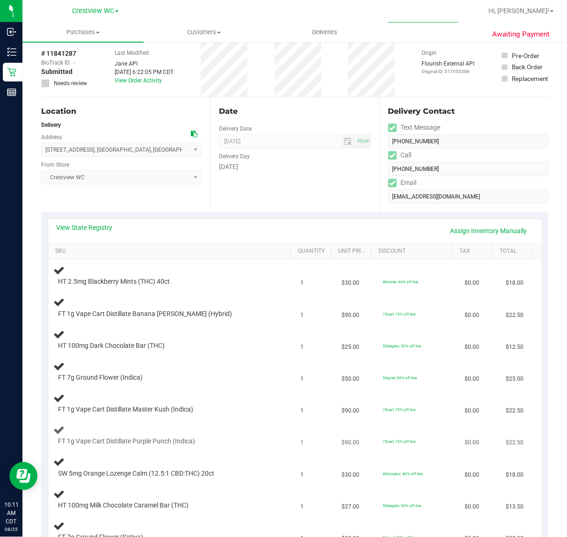
scroll to position [0, 0]
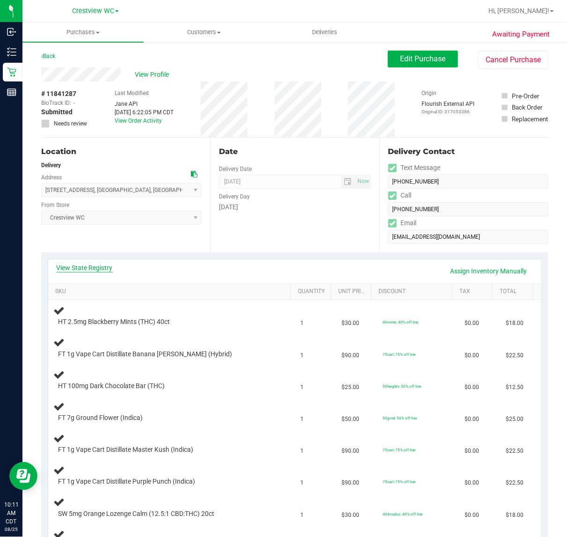
click at [95, 269] on link "View State Registry" at bounding box center [85, 267] width 56 height 9
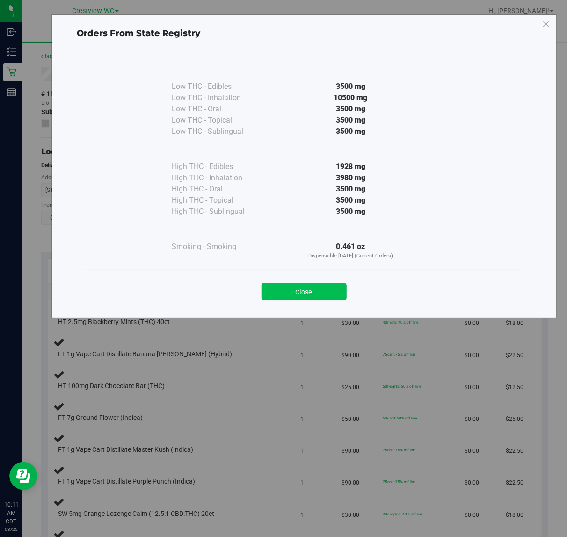
click at [331, 287] on button "Close" at bounding box center [304, 291] width 85 height 17
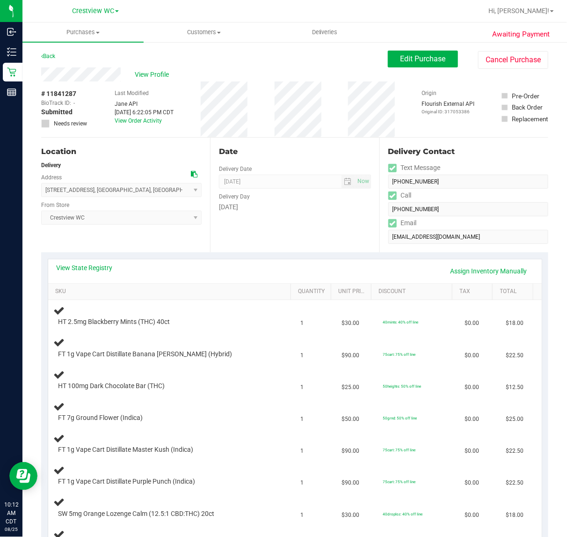
click at [192, 173] on icon at bounding box center [194, 174] width 7 height 7
click at [191, 175] on icon at bounding box center [194, 174] width 7 height 7
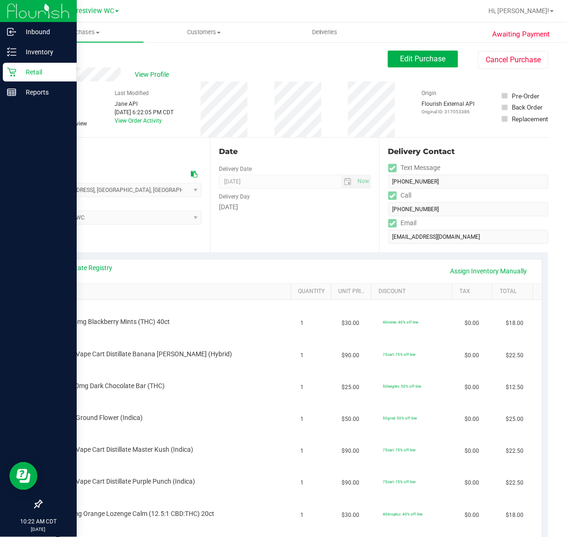
click at [27, 70] on p "Retail" at bounding box center [44, 71] width 56 height 11
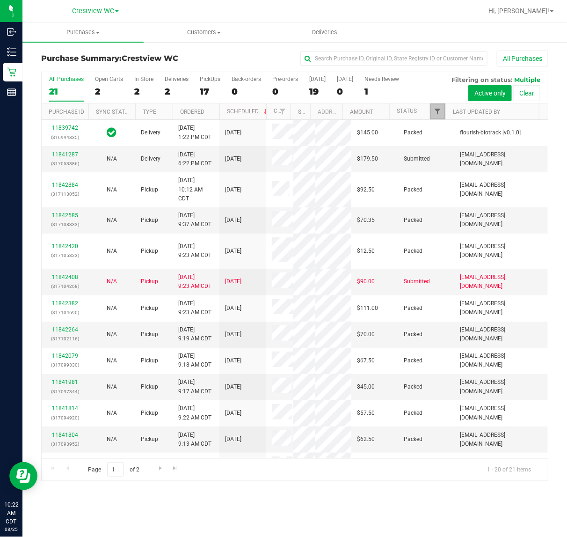
click at [440, 115] on span "Filter" at bounding box center [437, 111] width 7 height 7
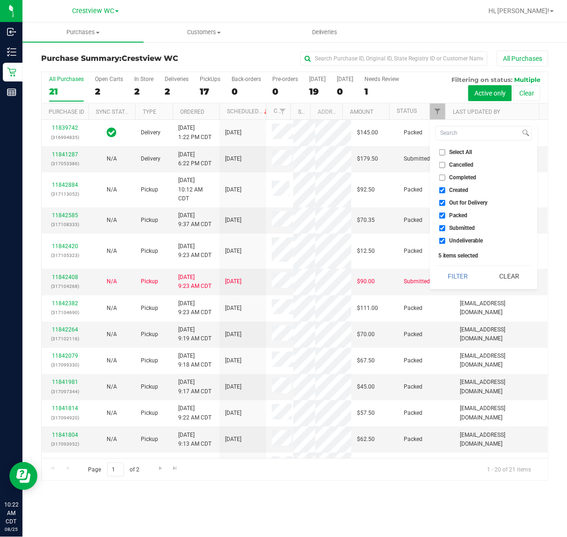
click at [445, 191] on input "Created" at bounding box center [442, 190] width 6 height 6
checkbox input "false"
click at [448, 203] on label "Out for Delivery" at bounding box center [463, 203] width 49 height 6
click at [446, 203] on input "Out for Delivery" at bounding box center [442, 203] width 6 height 6
checkbox input "false"
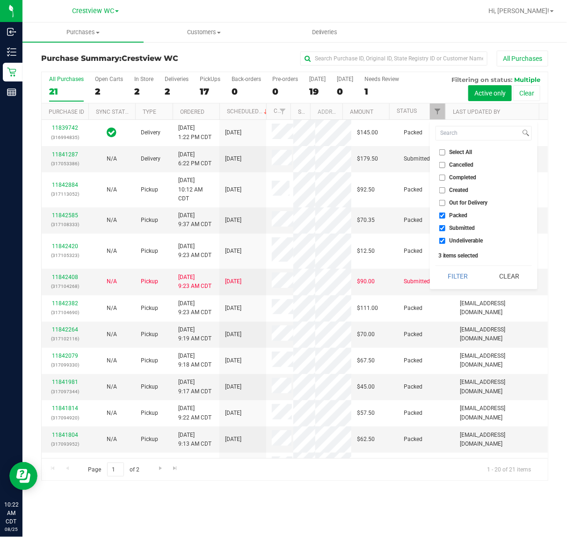
click at [448, 218] on label "Packed" at bounding box center [453, 215] width 29 height 6
click at [446, 218] on input "Packed" at bounding box center [442, 215] width 6 height 6
checkbox input "false"
click at [447, 242] on label "Undeliverable" at bounding box center [461, 241] width 44 height 6
click at [445, 241] on input "Undeliverable" at bounding box center [442, 241] width 6 height 6
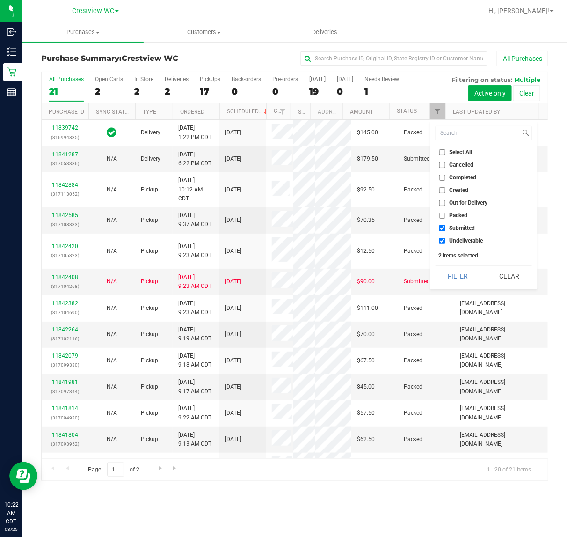
checkbox input "false"
click at [457, 267] on button "Filter" at bounding box center [458, 276] width 45 height 21
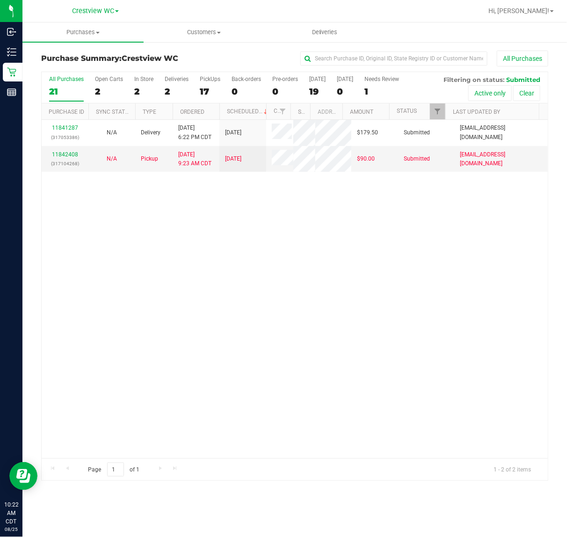
click at [309, 292] on div "11841287 (317053386) N/A Delivery [DATE] 6:22 PM CDT 8/28/2025 $179.50 Submitte…" at bounding box center [295, 289] width 506 height 338
